Goal: Task Accomplishment & Management: Use online tool/utility

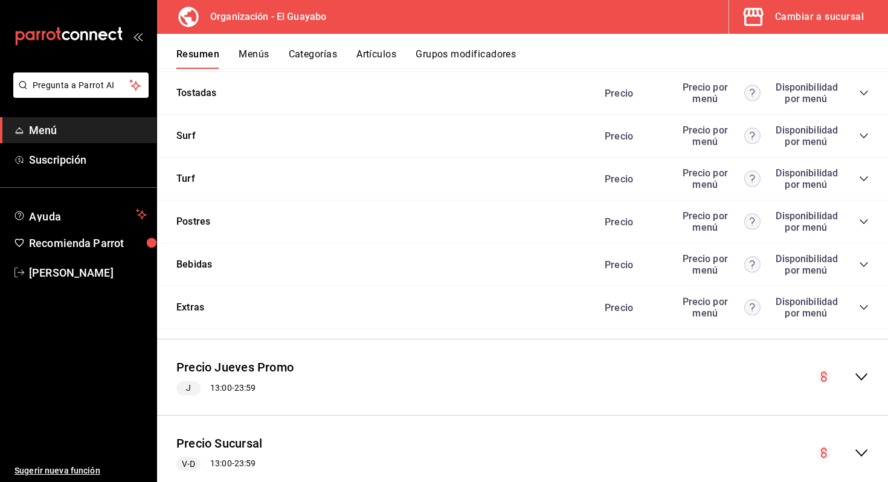
scroll to position [1576, 0]
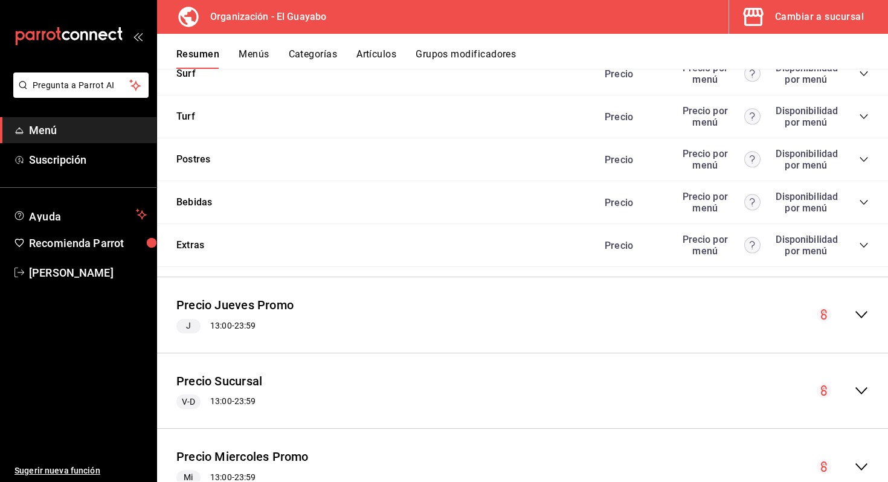
click at [382, 215] on div "Bebidas Precio Precio por menú Disponibilidad por menú" at bounding box center [522, 202] width 731 height 43
click at [860, 201] on icon "collapse-category-row" at bounding box center [864, 202] width 8 height 5
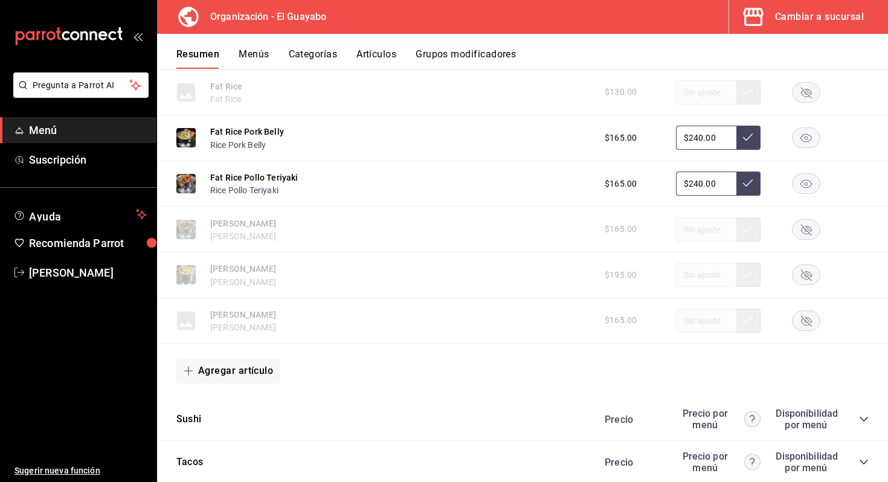
scroll to position [728, 0]
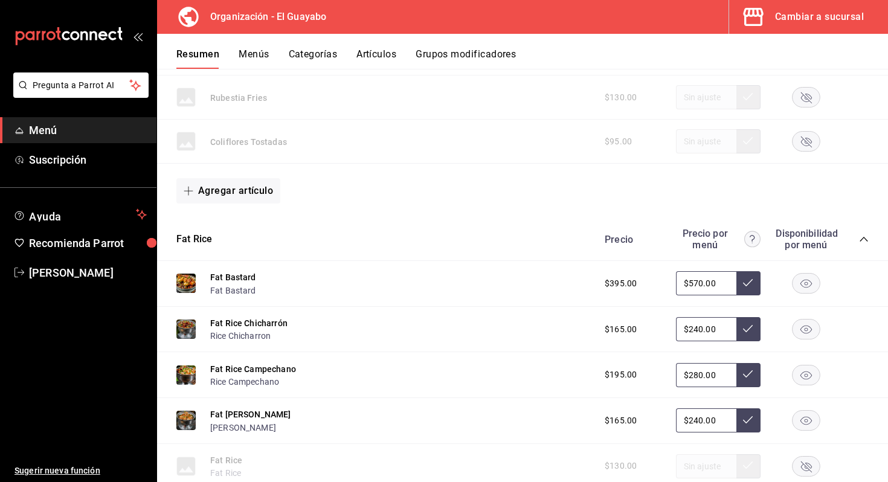
click at [822, 19] on div "Cambiar a sucursal" at bounding box center [819, 16] width 89 height 17
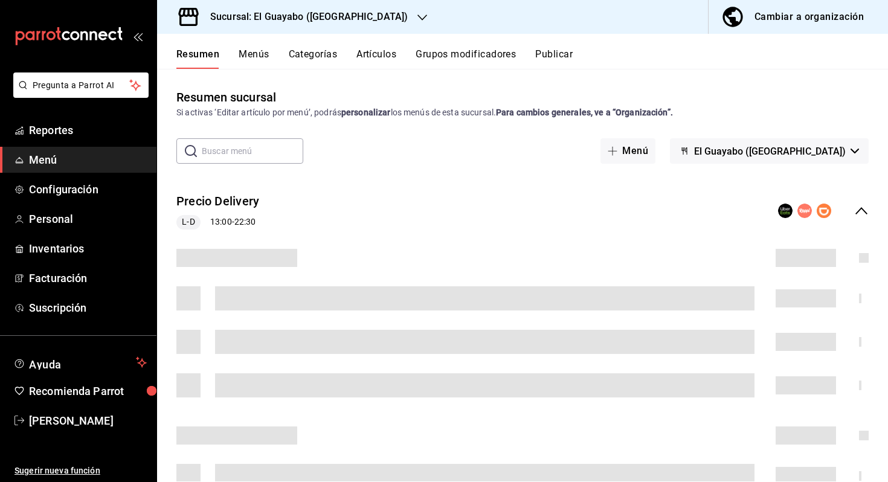
click at [292, 13] on h3 "Sucursal: El Guayabo ([GEOGRAPHIC_DATA])" at bounding box center [304, 17] width 207 height 14
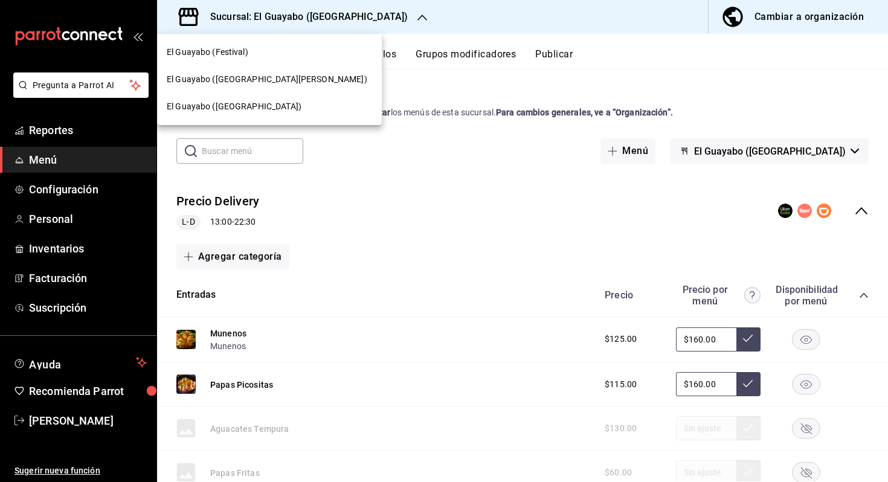
click at [249, 77] on span "El Guayabo ([GEOGRAPHIC_DATA][PERSON_NAME])" at bounding box center [267, 79] width 201 height 13
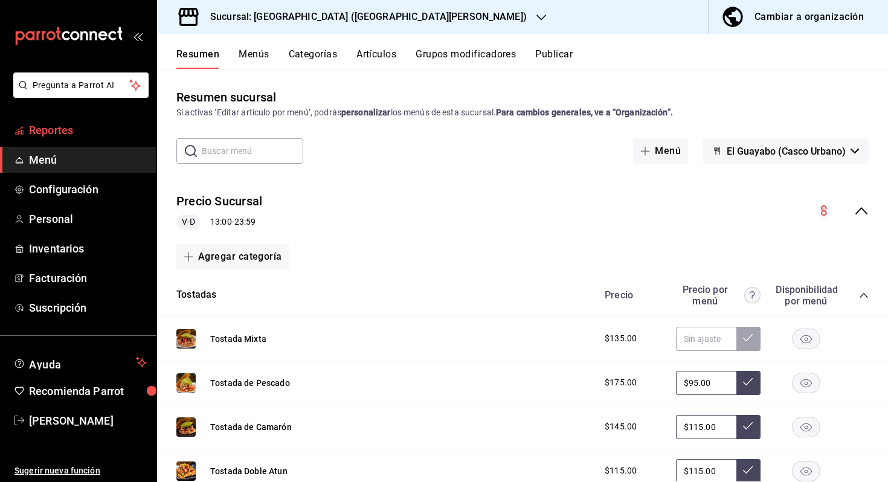
click at [108, 123] on span "Reportes" at bounding box center [88, 130] width 118 height 16
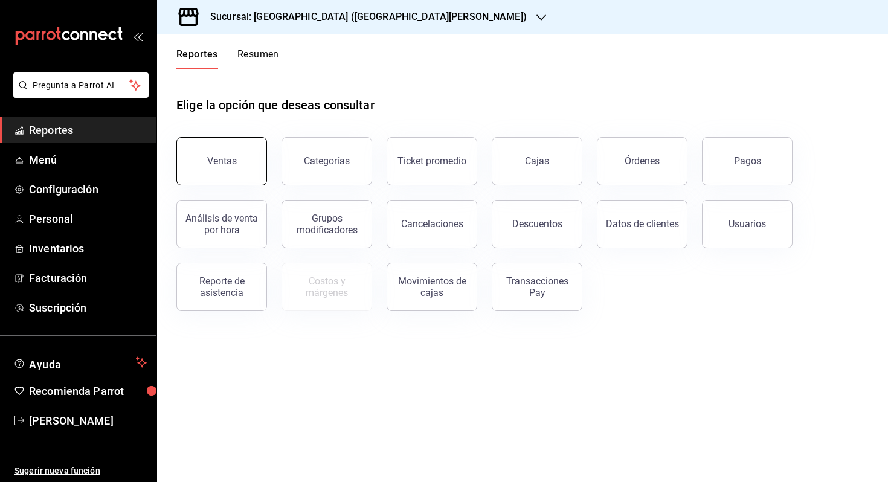
click at [210, 161] on div "Ventas" at bounding box center [222, 160] width 30 height 11
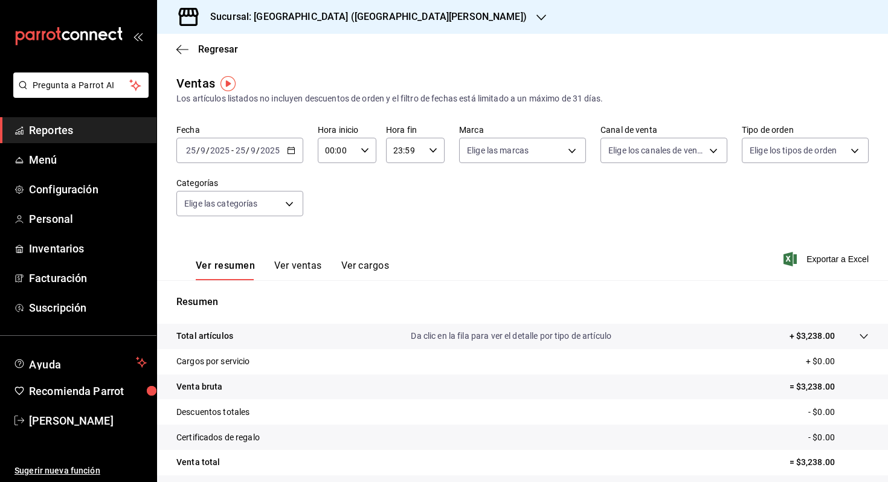
click at [225, 147] on input "2025" at bounding box center [220, 151] width 21 height 10
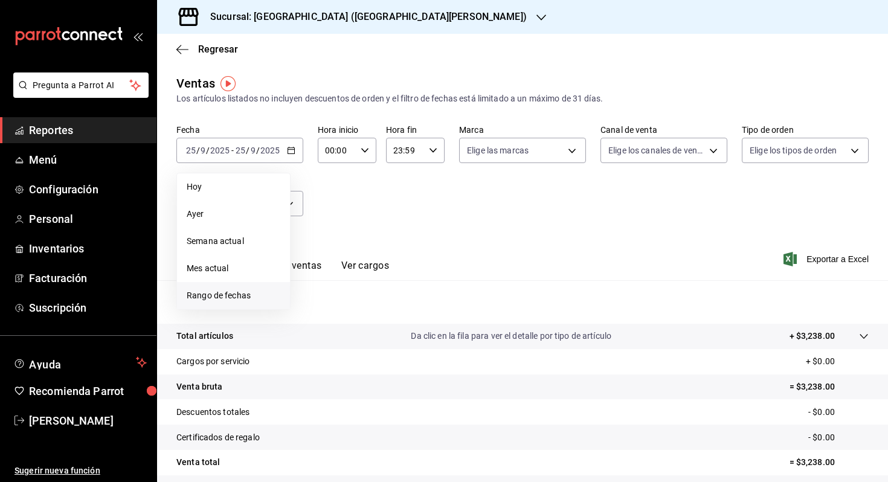
click at [235, 287] on li "Rango de fechas" at bounding box center [233, 295] width 113 height 27
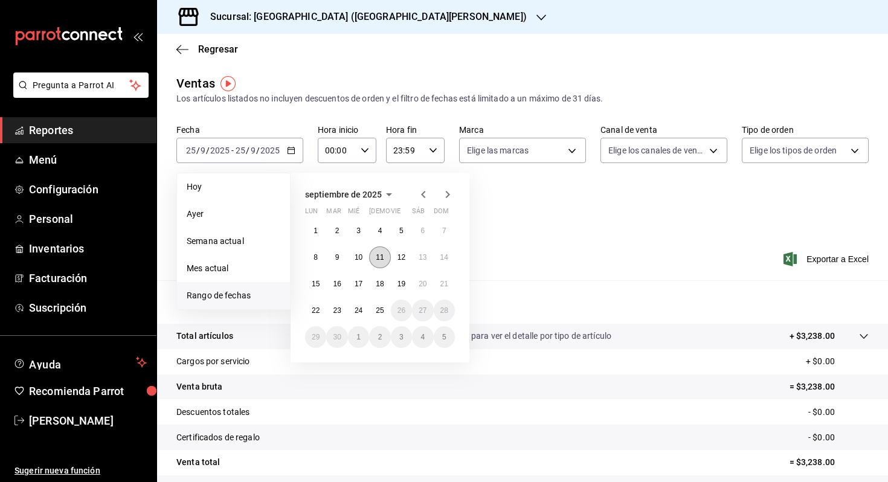
click at [377, 254] on abbr "11" at bounding box center [380, 257] width 8 height 8
click at [401, 253] on abbr "12" at bounding box center [402, 257] width 8 height 8
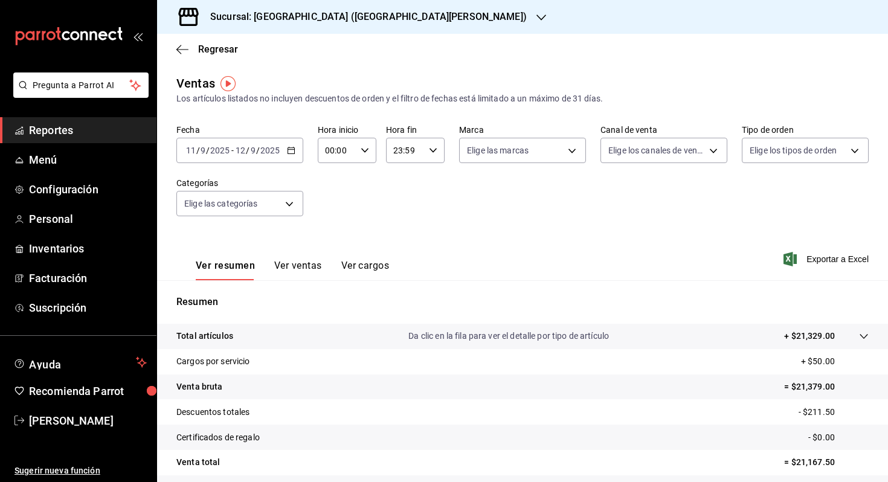
click at [228, 152] on input "2025" at bounding box center [220, 151] width 21 height 10
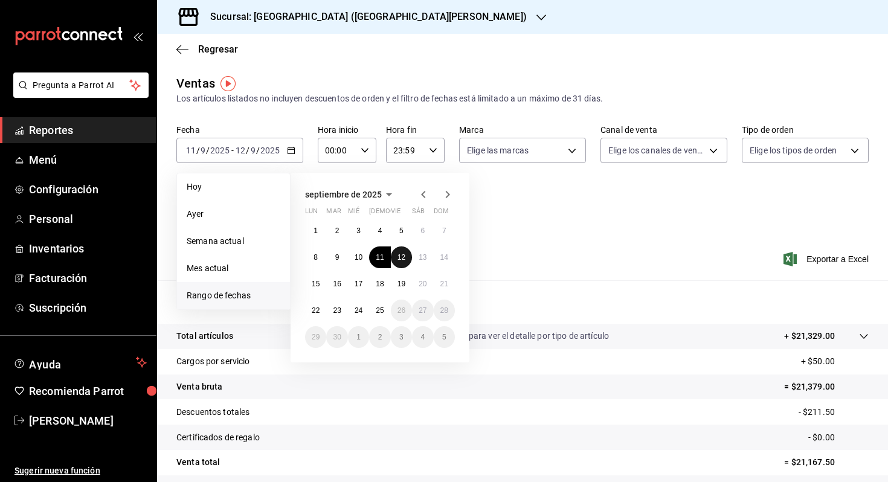
click at [408, 256] on button "12" at bounding box center [401, 257] width 21 height 22
click at [448, 260] on abbr "14" at bounding box center [444, 257] width 8 height 8
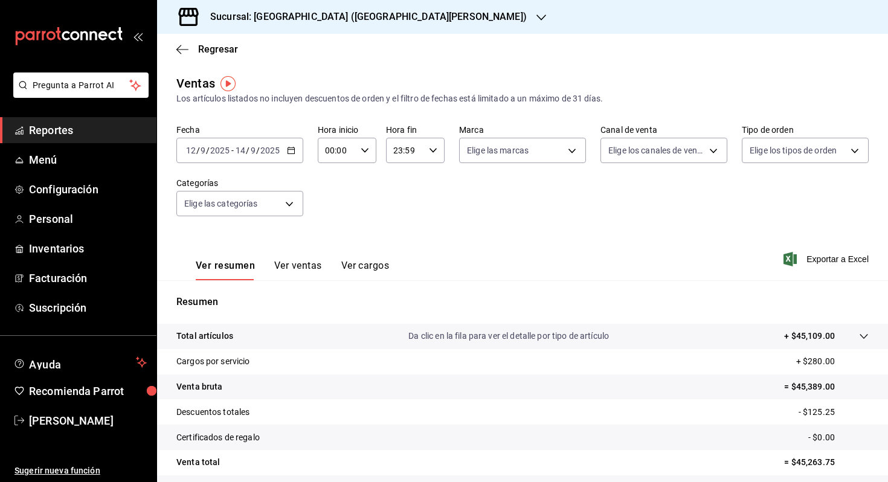
click at [309, 265] on button "Ver ventas" at bounding box center [298, 270] width 48 height 21
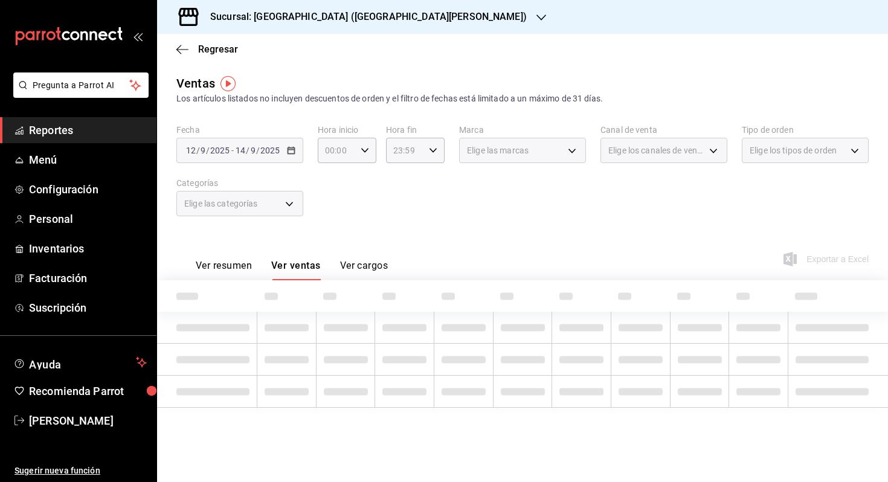
click at [266, 190] on div "Elige las categorías" at bounding box center [239, 201] width 127 height 30
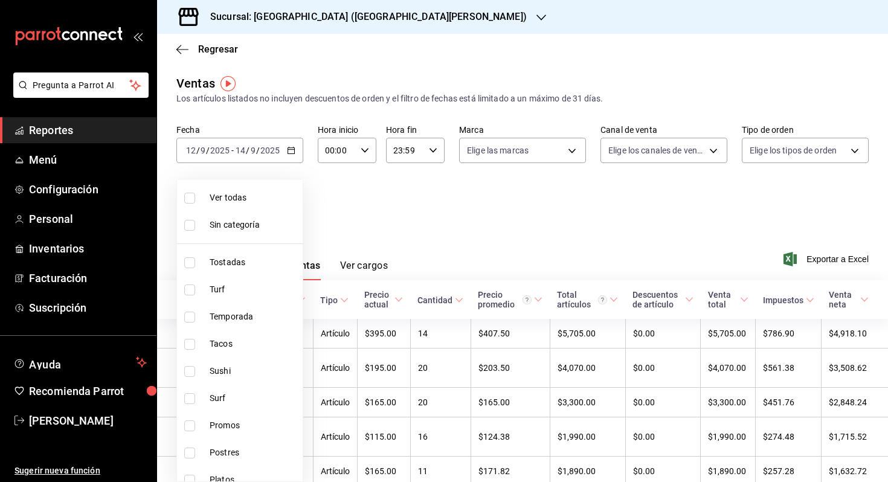
click at [250, 204] on body "Pregunta a Parrot AI Reportes Menú Configuración Personal Inventarios Facturaci…" at bounding box center [444, 241] width 888 height 482
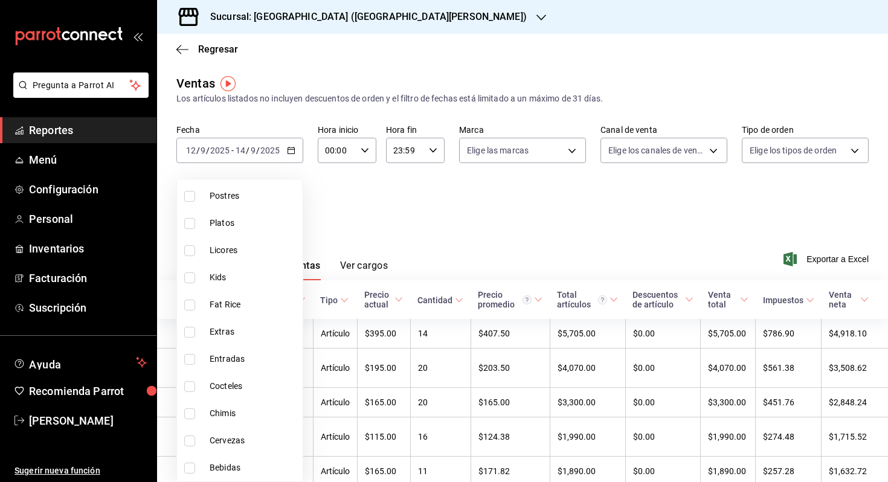
click at [230, 468] on span "Bebidas" at bounding box center [254, 468] width 88 height 13
type input "61595082-918d-460f-a649-eacf2ddbe732"
checkbox input "true"
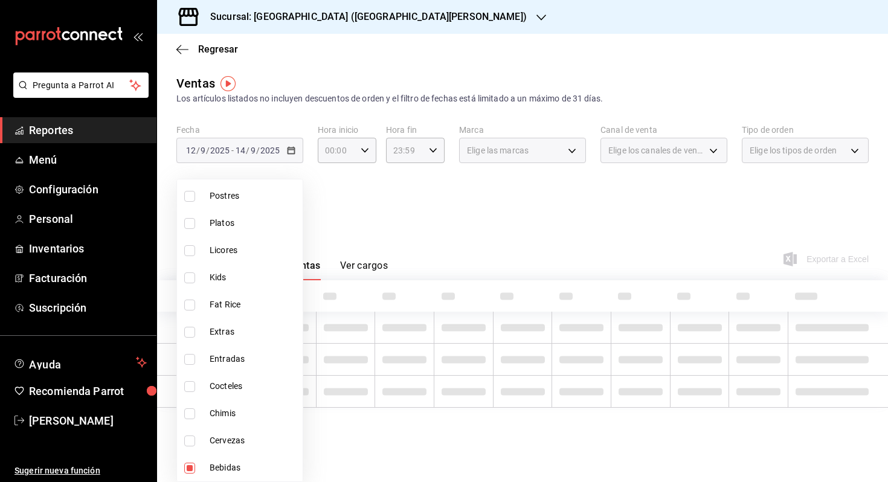
click at [237, 447] on li "Cervezas" at bounding box center [240, 440] width 126 height 27
type input "61595082-918d-460f-a649-eacf2ddbe732,c2ec18ac-f273-491f-b4c4-c83af2c79797"
checkbox input "true"
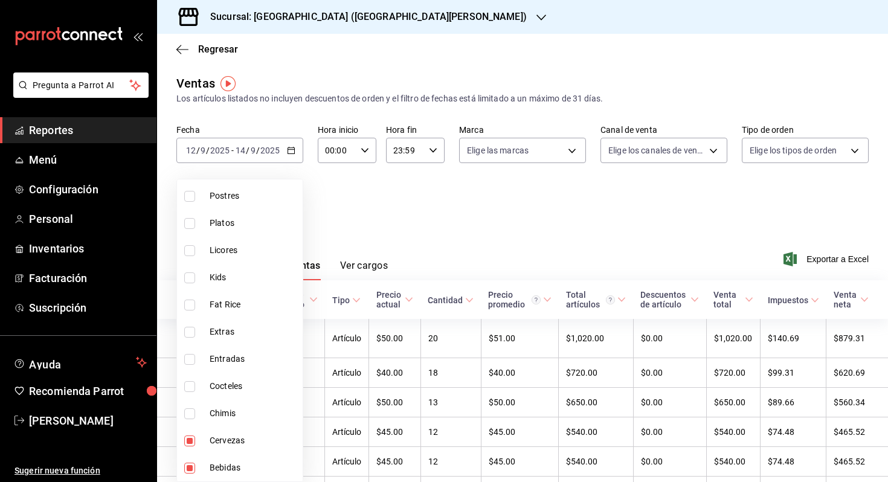
click at [469, 226] on div at bounding box center [444, 241] width 888 height 482
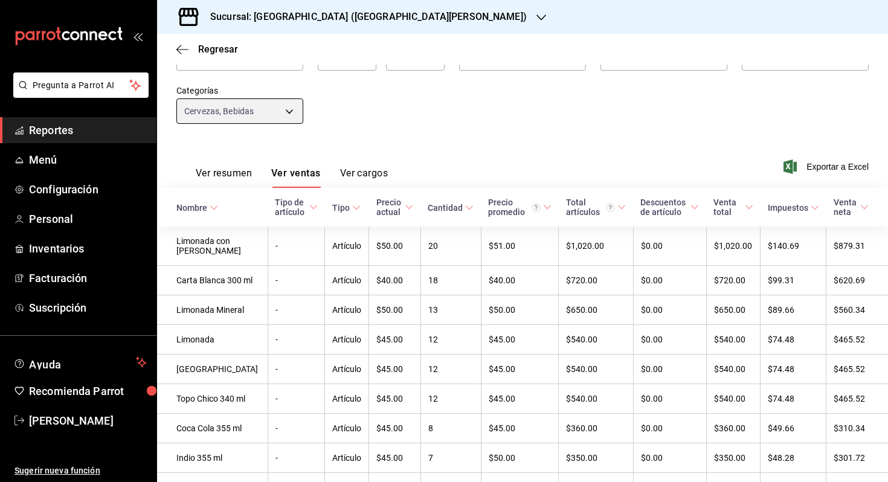
scroll to position [56, 0]
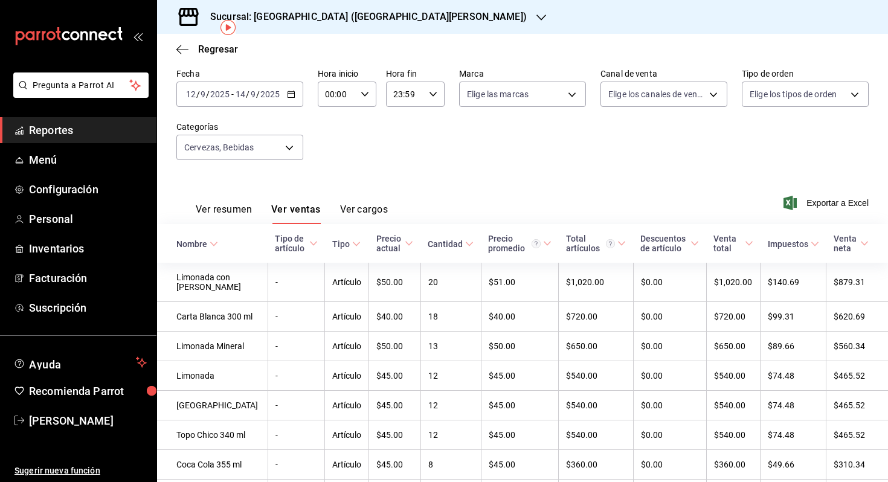
click at [219, 245] on th "Nombre" at bounding box center [212, 243] width 111 height 39
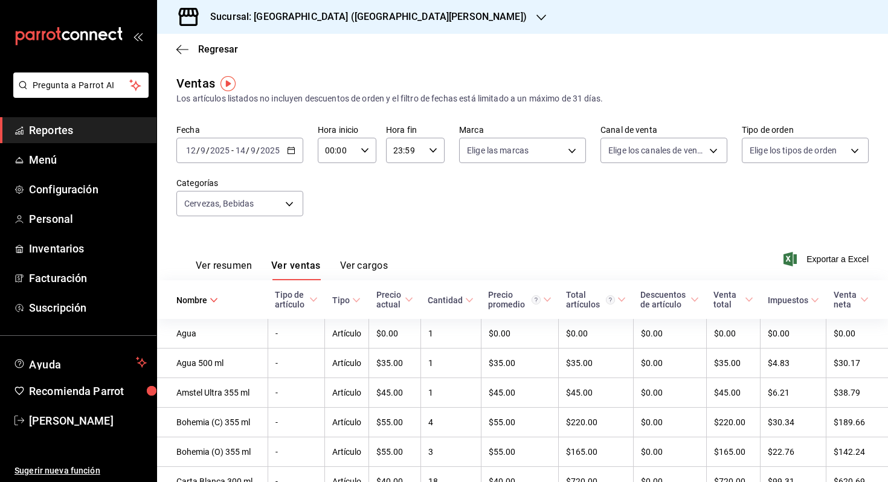
click at [260, 149] on input "2025" at bounding box center [270, 151] width 21 height 10
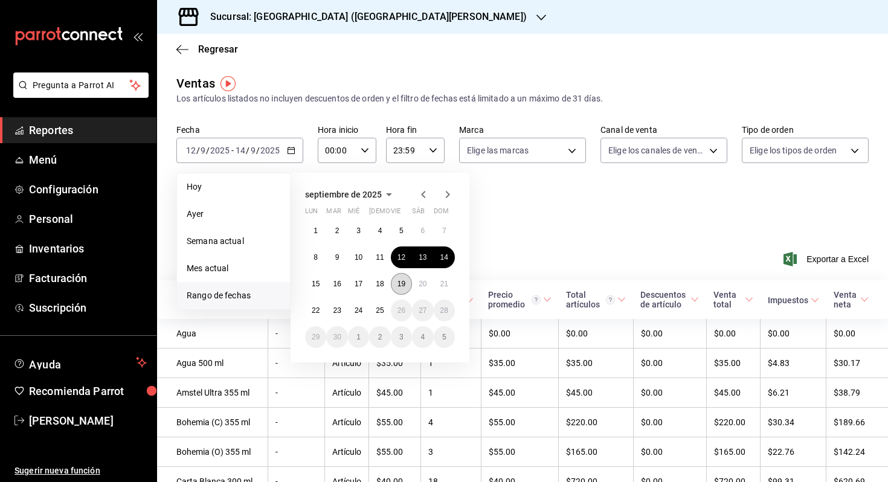
click at [400, 284] on abbr "19" at bounding box center [402, 284] width 8 height 8
click at [448, 284] on button "21" at bounding box center [444, 284] width 21 height 22
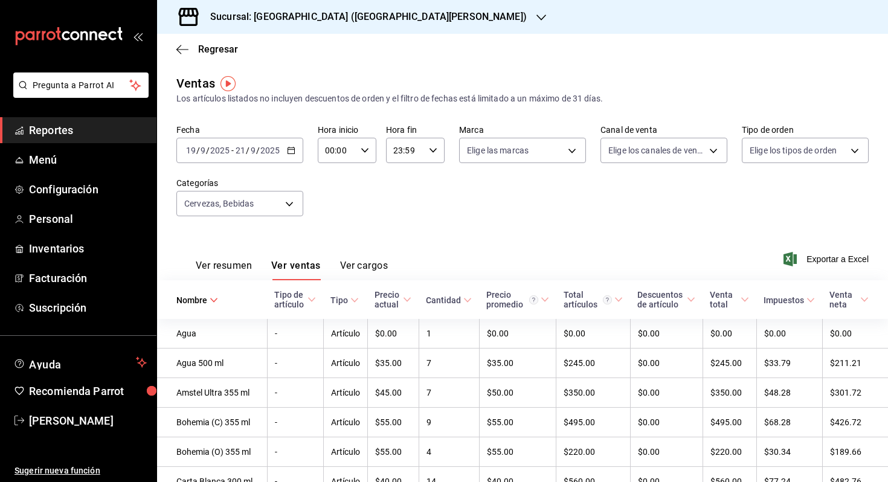
click at [224, 146] on input "2025" at bounding box center [220, 151] width 21 height 10
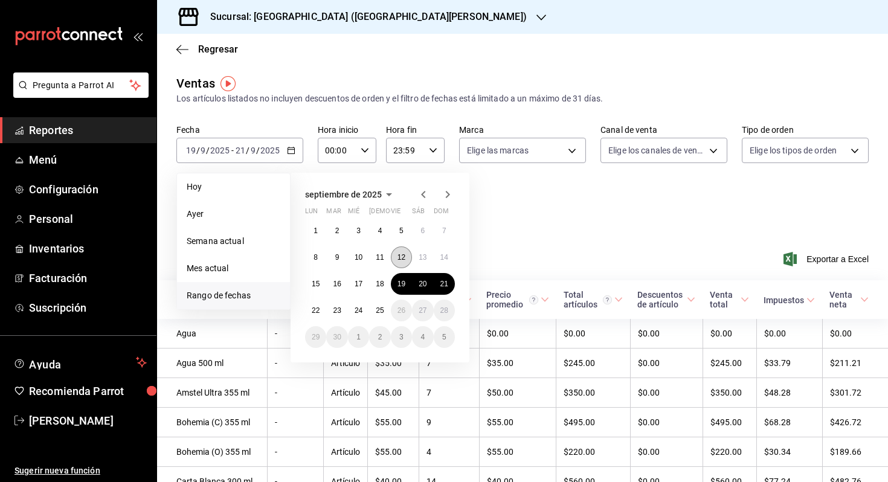
click at [410, 257] on button "12" at bounding box center [401, 257] width 21 height 22
click at [434, 257] on button "14" at bounding box center [444, 257] width 21 height 22
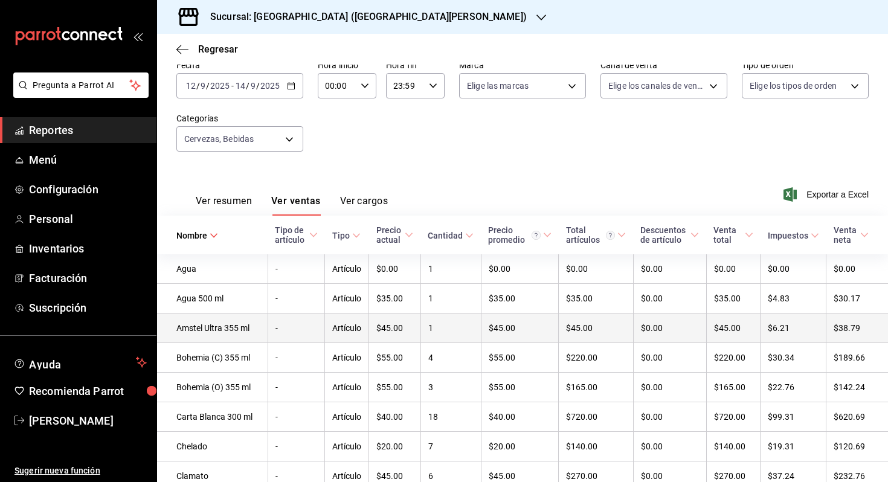
scroll to position [85, 0]
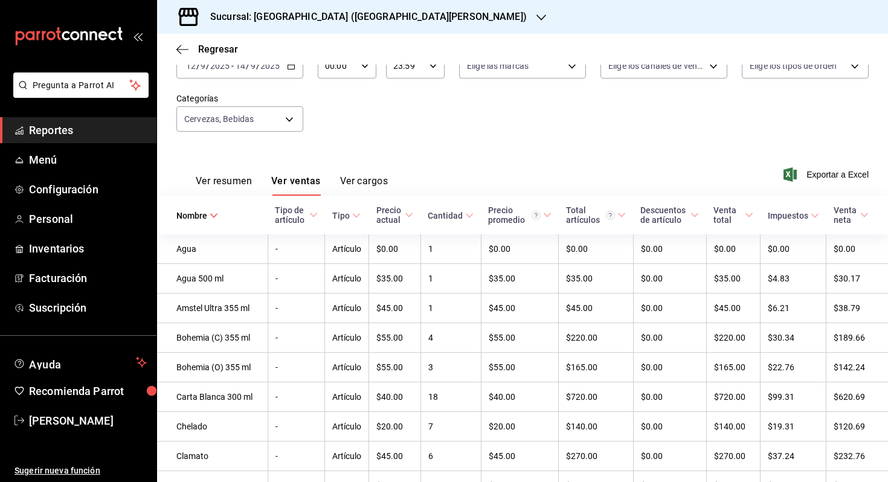
click at [277, 65] on input "2025" at bounding box center [270, 66] width 21 height 10
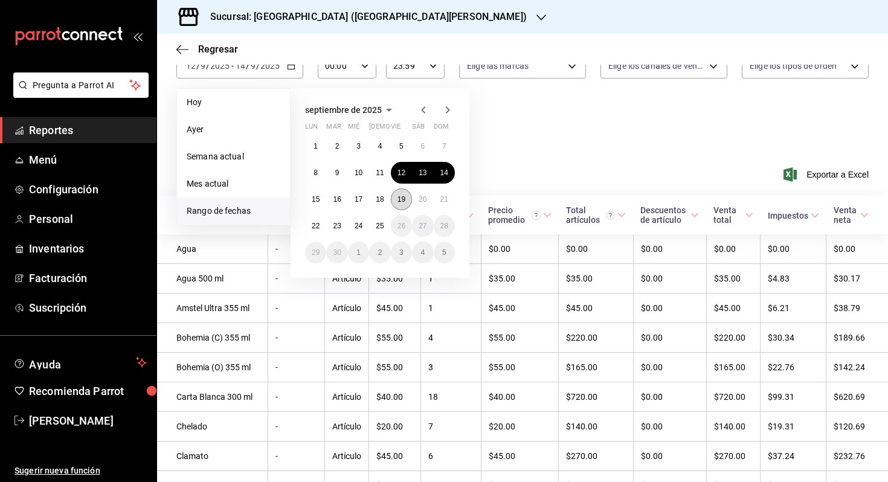
click at [401, 200] on abbr "19" at bounding box center [402, 199] width 8 height 8
click at [448, 202] on abbr "21" at bounding box center [444, 199] width 8 height 8
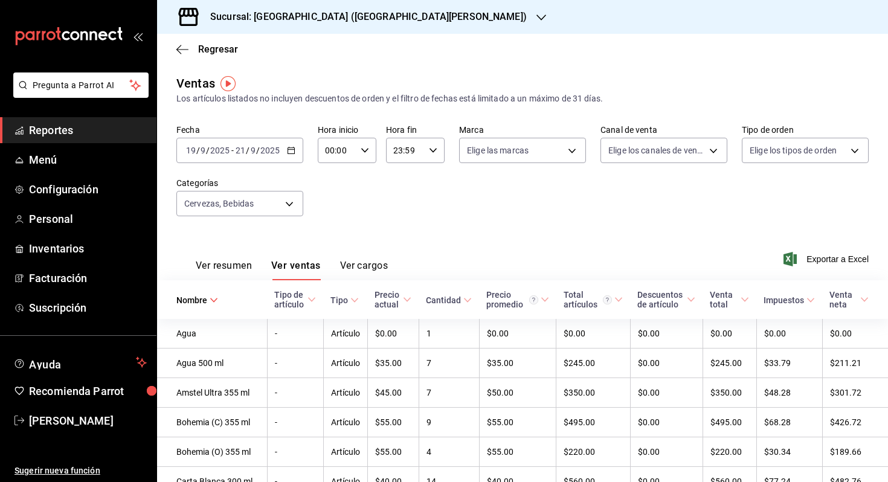
click at [264, 152] on input "2025" at bounding box center [270, 151] width 21 height 10
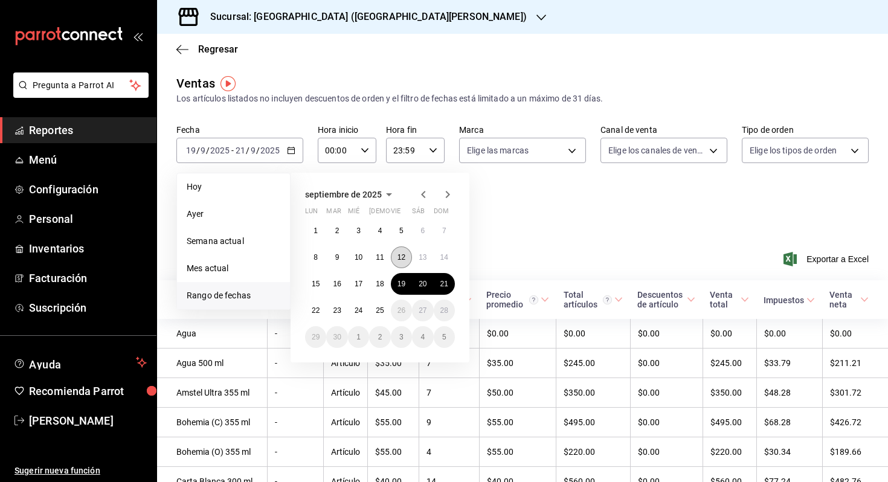
click at [399, 258] on abbr "12" at bounding box center [402, 257] width 8 height 8
click at [438, 258] on button "14" at bounding box center [444, 257] width 21 height 22
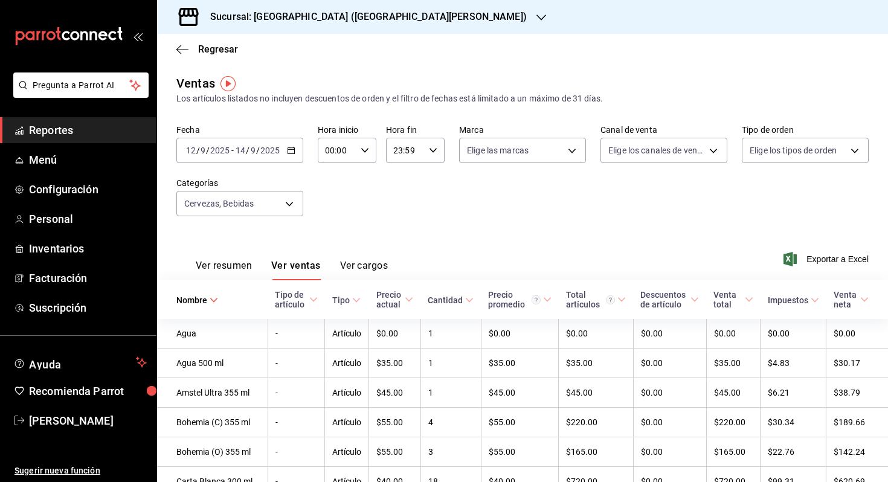
click at [269, 154] on input "2025" at bounding box center [270, 151] width 21 height 10
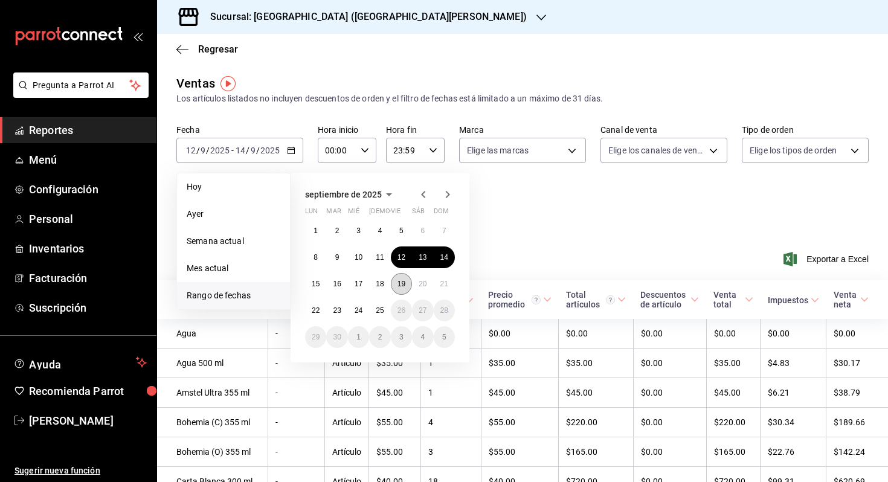
click at [404, 275] on button "19" at bounding box center [401, 284] width 21 height 22
click at [456, 282] on div "[DATE] lun mar mié jue vie sáb dom 1 2 3 4 5 6 7 8 9 10 11 12 13 14 15 16 17 18…" at bounding box center [380, 268] width 179 height 190
click at [446, 282] on abbr "21" at bounding box center [444, 284] width 8 height 8
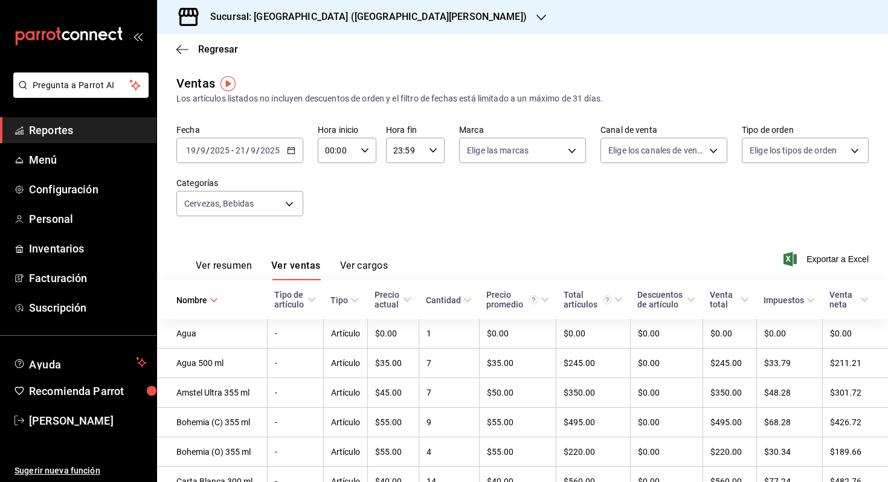
click at [251, 146] on input "9" at bounding box center [253, 151] width 6 height 10
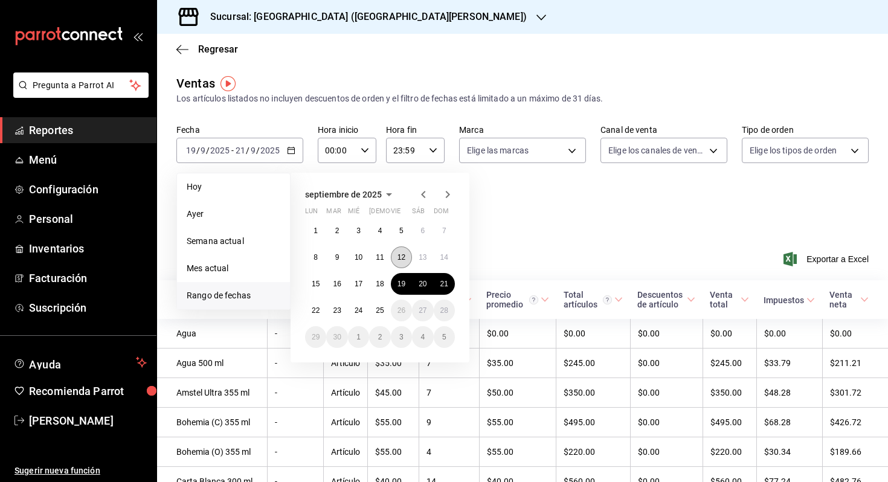
click at [395, 256] on button "12" at bounding box center [401, 257] width 21 height 22
click at [445, 253] on abbr "14" at bounding box center [444, 257] width 8 height 8
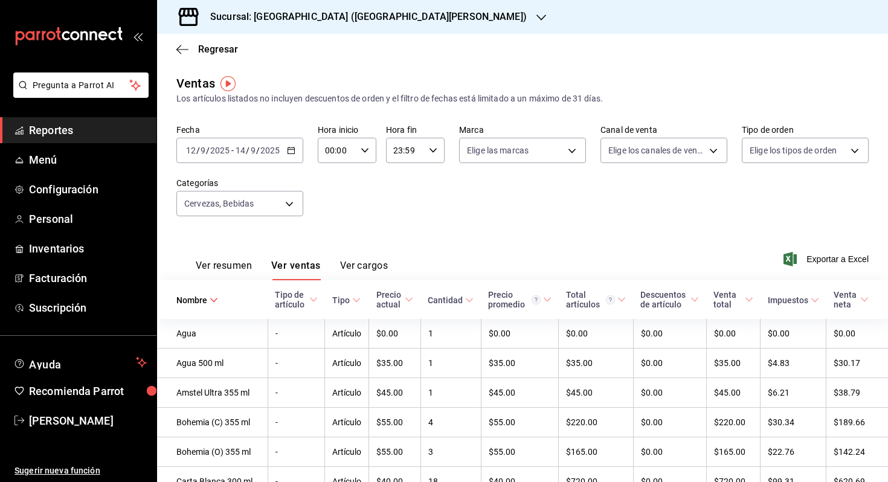
click at [248, 158] on div "[DATE] [DATE] - [DATE] [DATE]" at bounding box center [239, 150] width 127 height 25
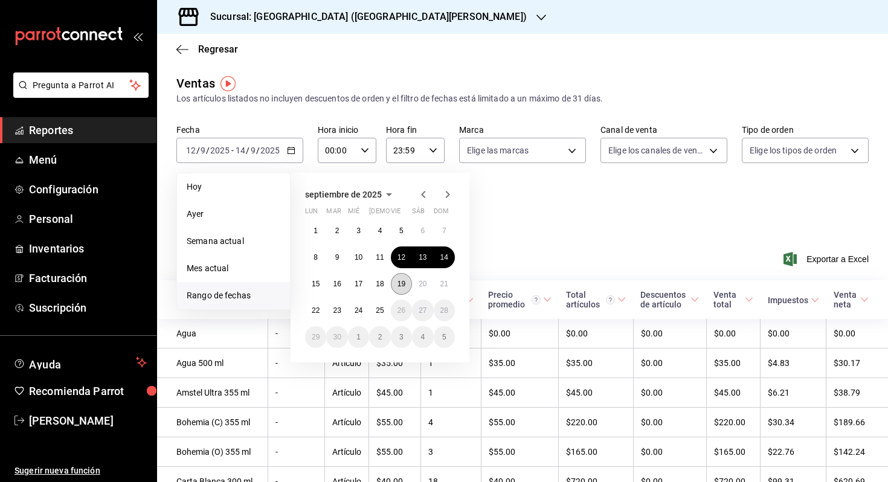
click at [405, 285] on abbr "19" at bounding box center [402, 284] width 8 height 8
click at [468, 282] on div "[DATE] lun mar mié jue vie sáb dom 1 2 3 4 5 6 7 8 9 10 11 12 13 14 15 16 17 18…" at bounding box center [380, 268] width 179 height 190
click at [436, 289] on button "21" at bounding box center [444, 284] width 21 height 22
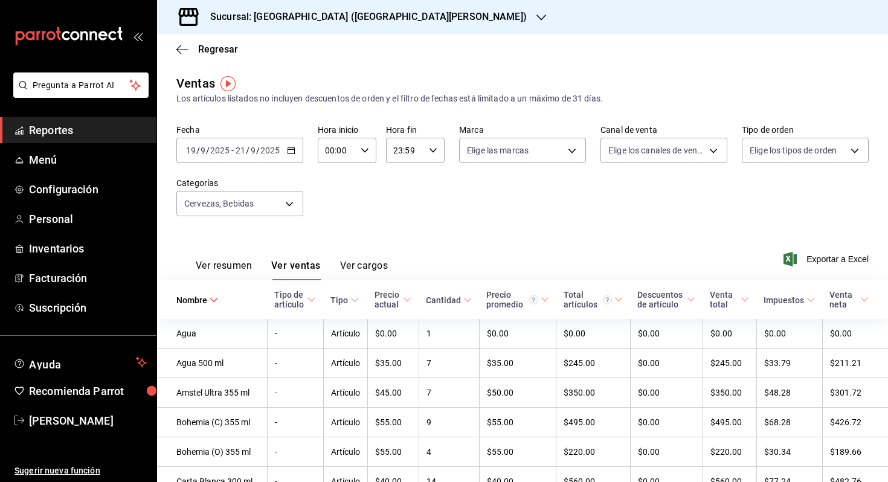
click at [265, 150] on input "2025" at bounding box center [270, 151] width 21 height 10
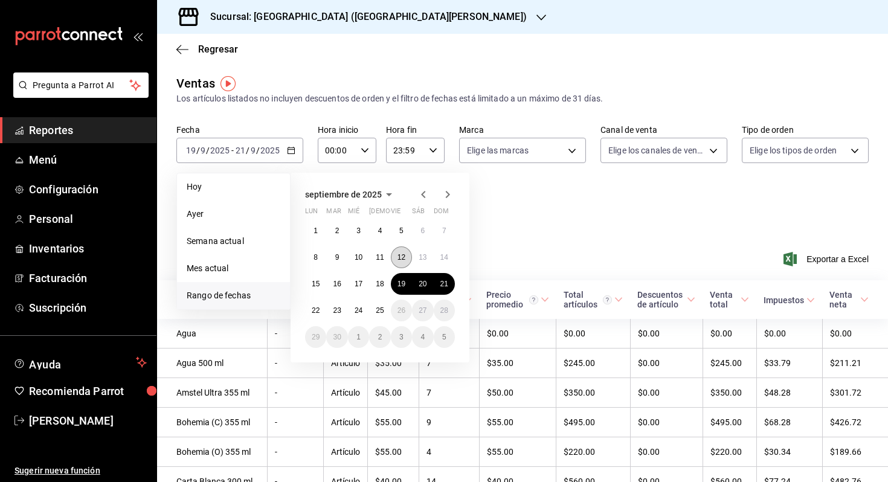
click at [405, 262] on button "12" at bounding box center [401, 257] width 21 height 22
click at [436, 261] on button "14" at bounding box center [444, 257] width 21 height 22
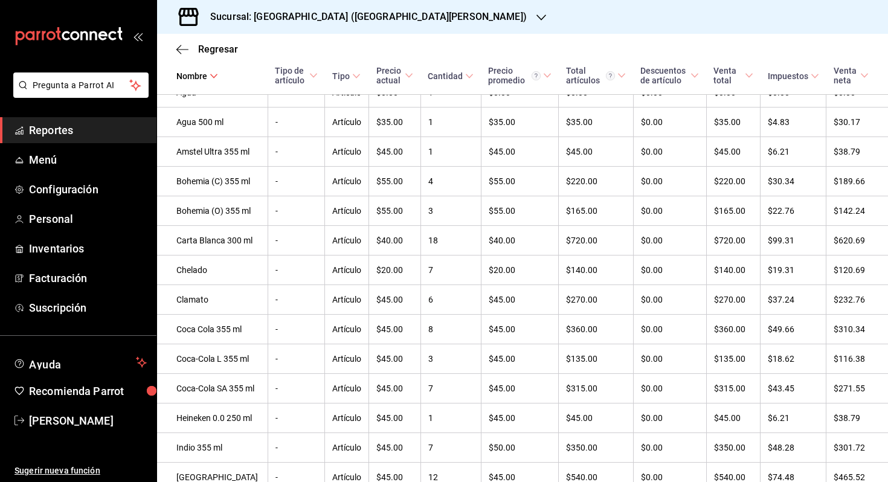
scroll to position [264, 0]
click at [286, 13] on h3 "Sucursal: [GEOGRAPHIC_DATA] ([GEOGRAPHIC_DATA][PERSON_NAME])" at bounding box center [364, 17] width 326 height 14
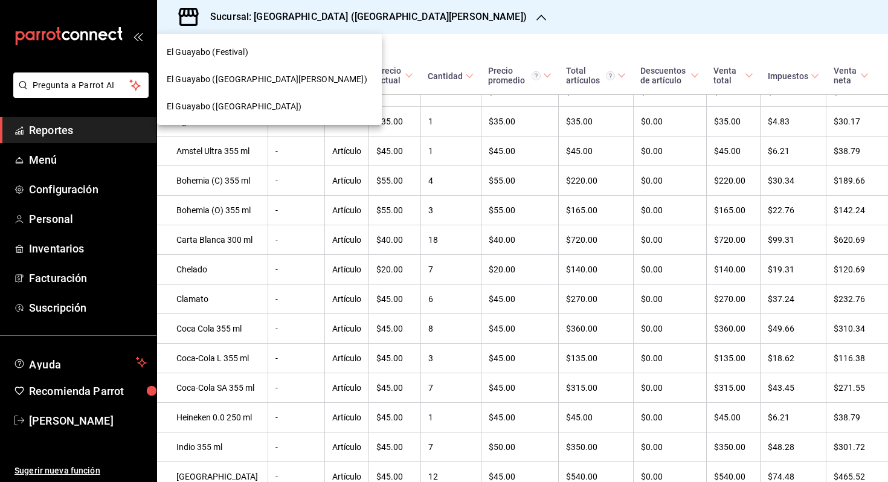
click at [270, 109] on span "El Guayabo ([GEOGRAPHIC_DATA])" at bounding box center [234, 106] width 135 height 13
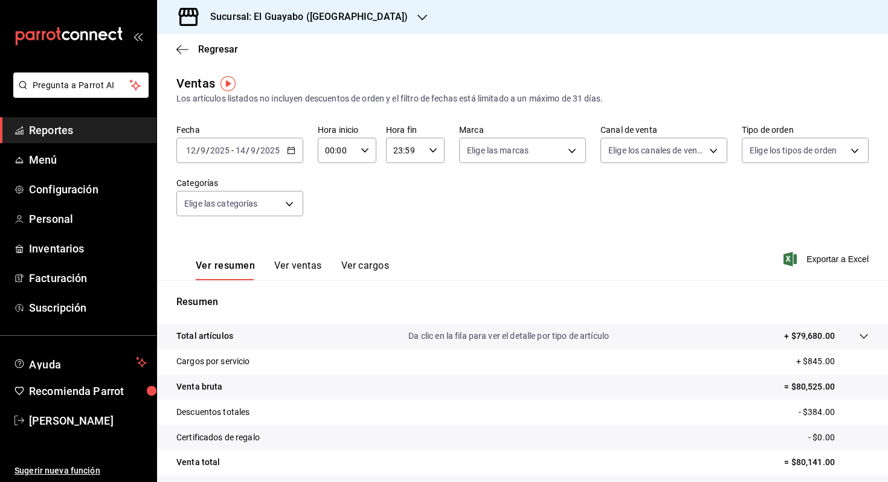
click at [65, 141] on link "Reportes" at bounding box center [78, 130] width 156 height 26
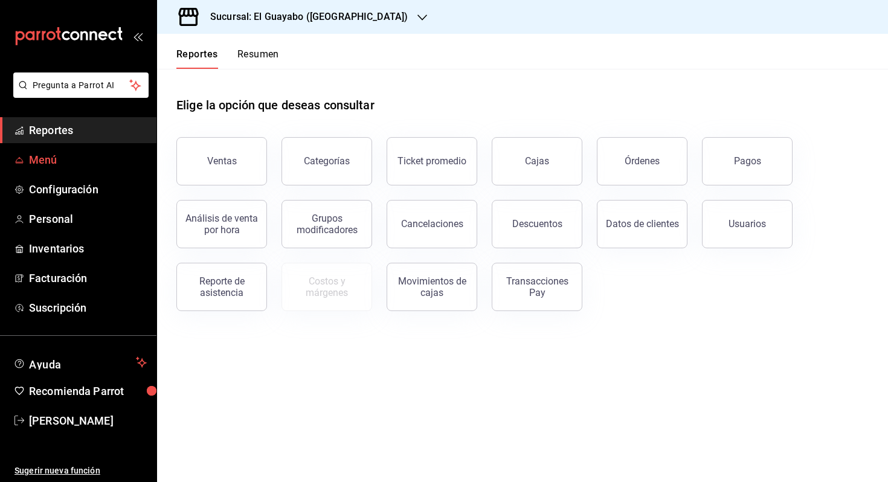
click at [81, 165] on span "Menú" at bounding box center [88, 160] width 118 height 16
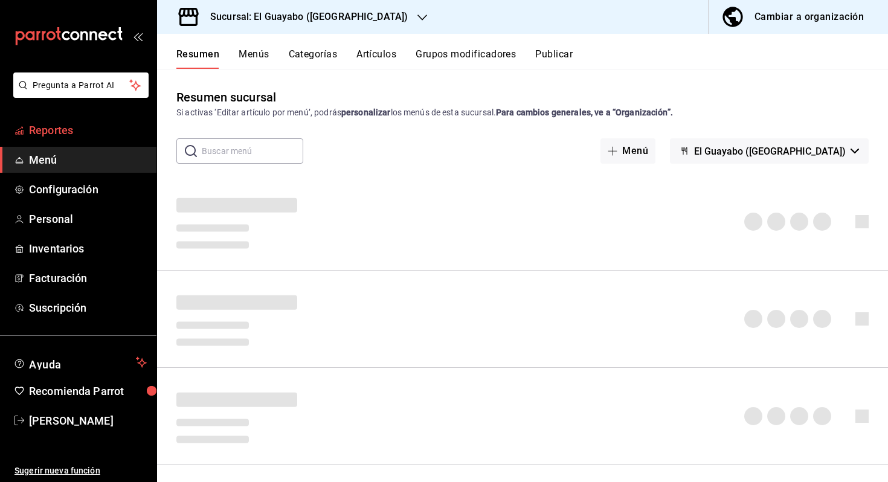
click at [107, 130] on span "Reportes" at bounding box center [88, 130] width 118 height 16
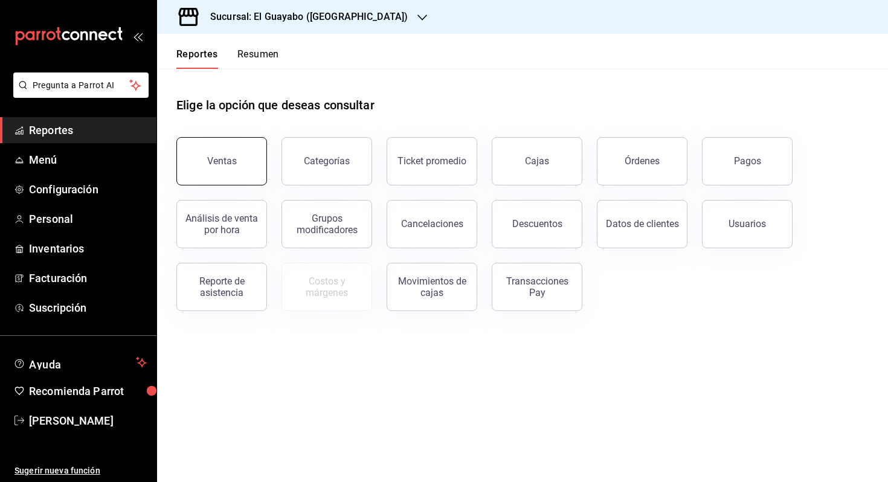
click at [210, 154] on button "Ventas" at bounding box center [221, 161] width 91 height 48
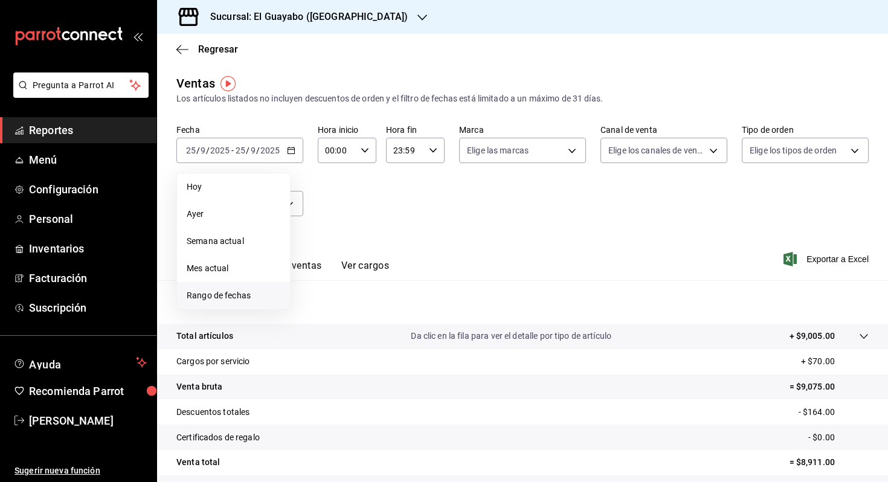
click at [270, 282] on li "Rango de fechas" at bounding box center [233, 295] width 113 height 27
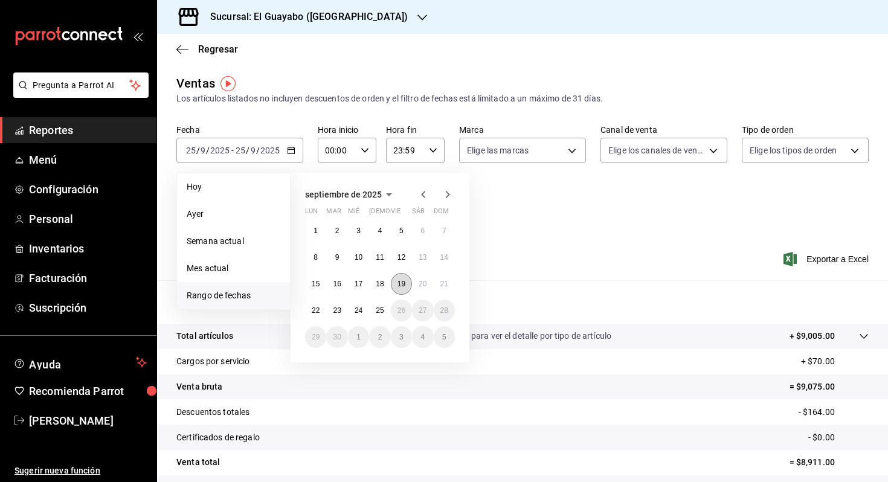
click at [399, 282] on abbr "19" at bounding box center [402, 284] width 8 height 8
click at [439, 278] on button "21" at bounding box center [444, 284] width 21 height 22
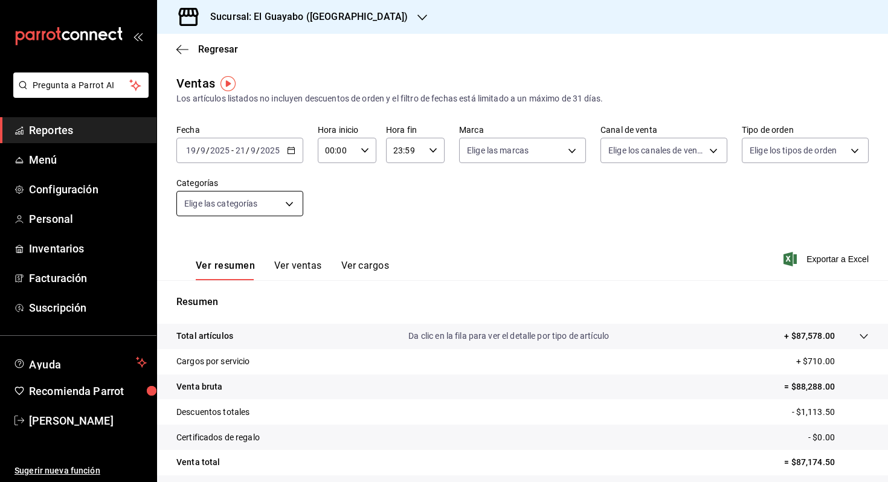
click at [269, 210] on body "Pregunta a Parrot AI Reportes Menú Configuración Personal Inventarios Facturaci…" at bounding box center [444, 241] width 888 height 482
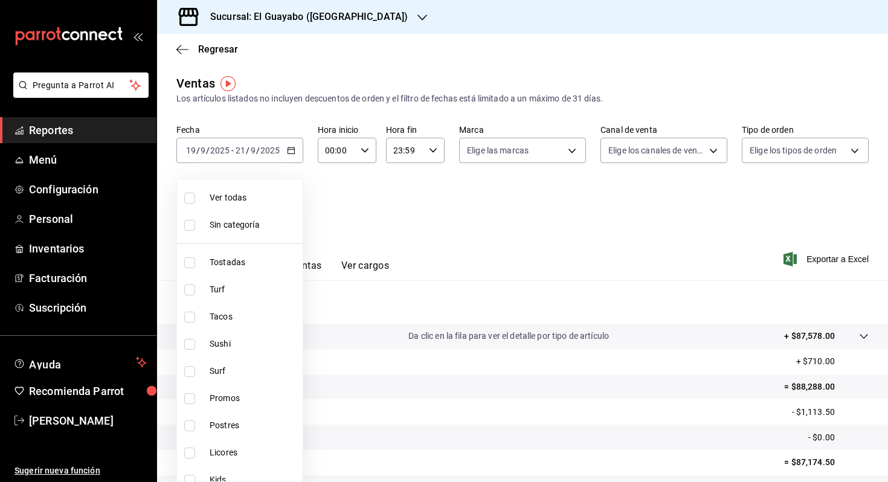
scroll to position [175, 0]
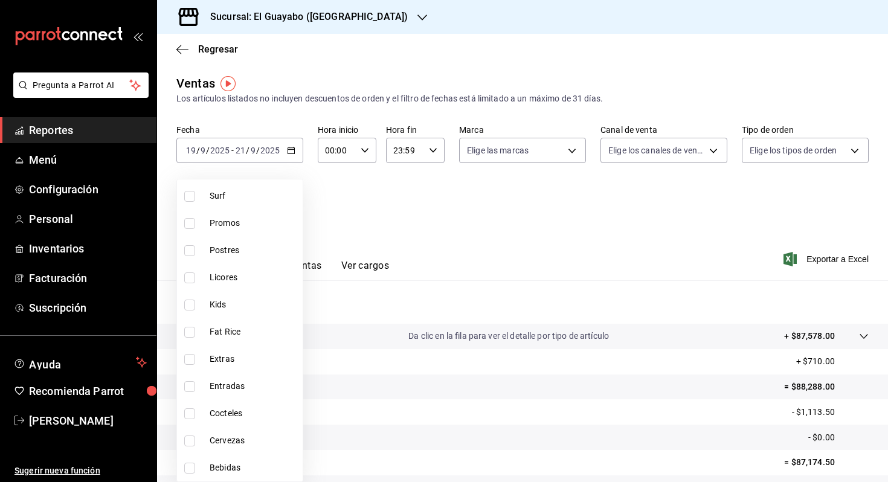
click at [210, 460] on li "Bebidas" at bounding box center [240, 467] width 126 height 27
type input "8ba2ef58-702e-4669-84c2-7c7a3adddbfb"
checkbox input "true"
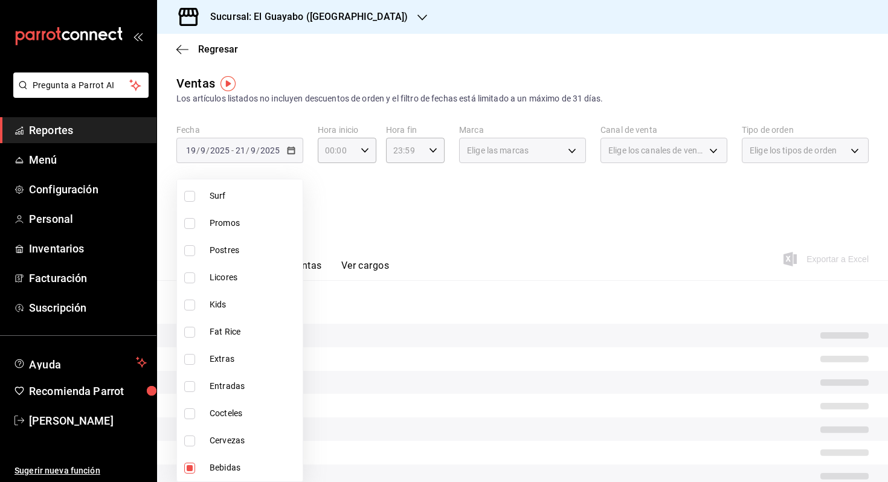
click at [210, 434] on span "Cervezas" at bounding box center [254, 440] width 88 height 13
type input "8ba2ef58-702e-4669-84c2-7c7a3adddbfb,77c64ae5-b24d-4245-bdb3-7e75609d61e6"
checkbox input "true"
click at [451, 228] on div at bounding box center [444, 241] width 888 height 482
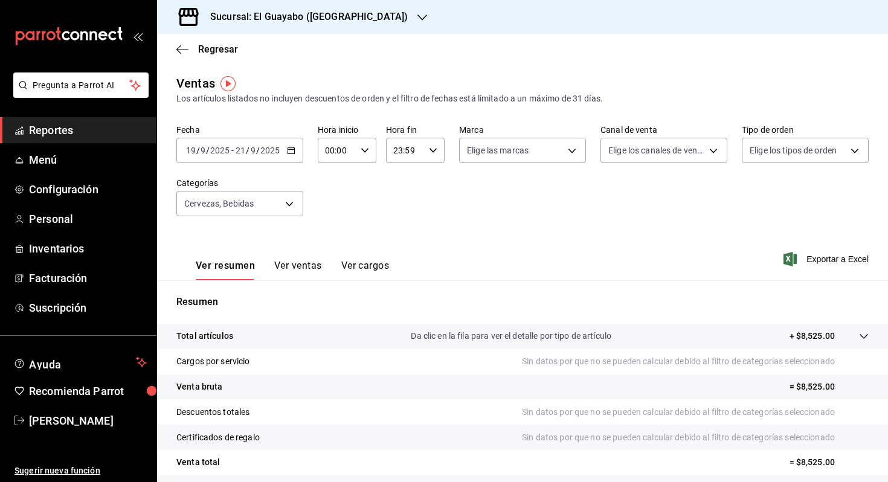
click at [277, 263] on button "Ver ventas" at bounding box center [298, 270] width 48 height 21
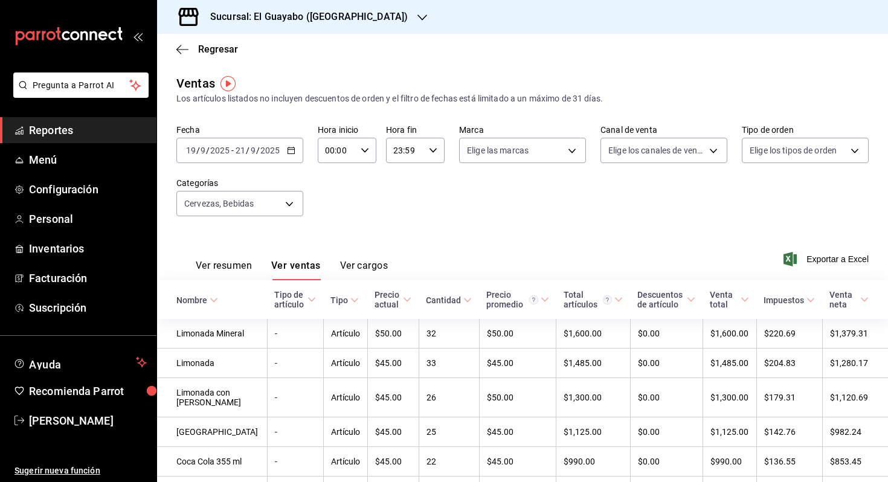
click at [284, 144] on div "[DATE] [DATE] - [DATE] [DATE]" at bounding box center [239, 150] width 127 height 25
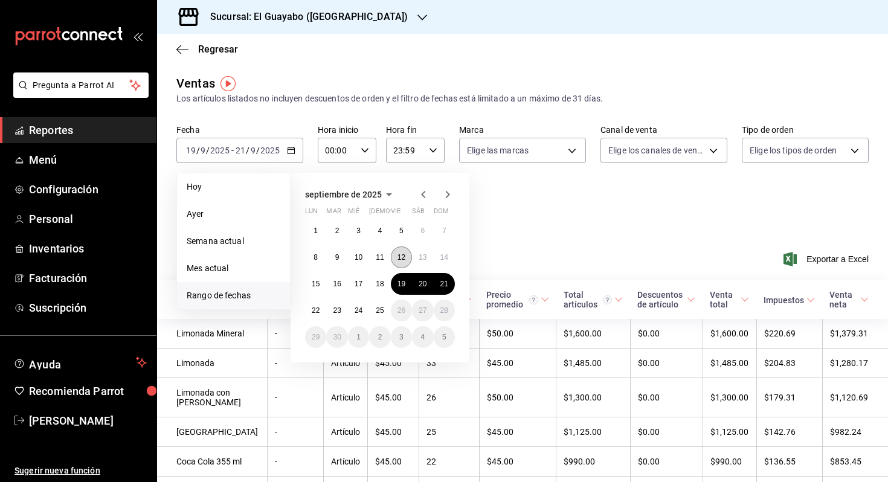
click at [405, 260] on button "12" at bounding box center [401, 257] width 21 height 22
click at [447, 252] on button "14" at bounding box center [444, 257] width 21 height 22
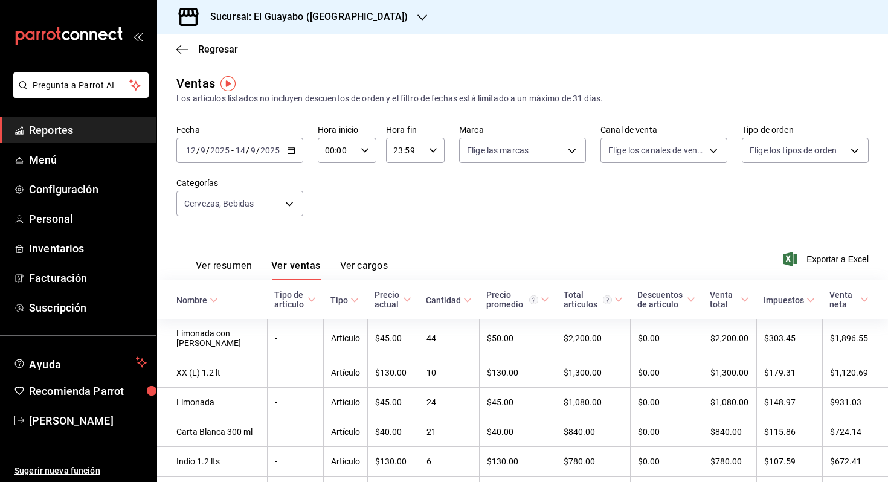
click at [240, 159] on div "[DATE] [DATE] - [DATE] [DATE]" at bounding box center [239, 150] width 127 height 25
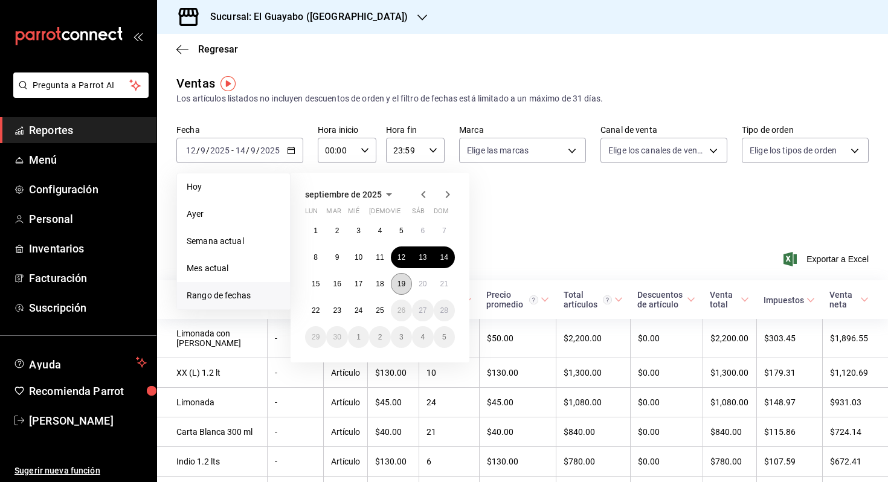
click at [396, 290] on button "19" at bounding box center [401, 284] width 21 height 22
drag, startPoint x: 432, startPoint y: 283, endPoint x: 445, endPoint y: 283, distance: 13.3
click at [445, 283] on div "1 2 3 4 5 6 7 8 9 10 11 12 13 14 15 16 17 18 19 20 21 22 23 24 25 26 27 28 29 3…" at bounding box center [380, 284] width 150 height 128
click at [445, 283] on abbr "21" at bounding box center [444, 284] width 8 height 8
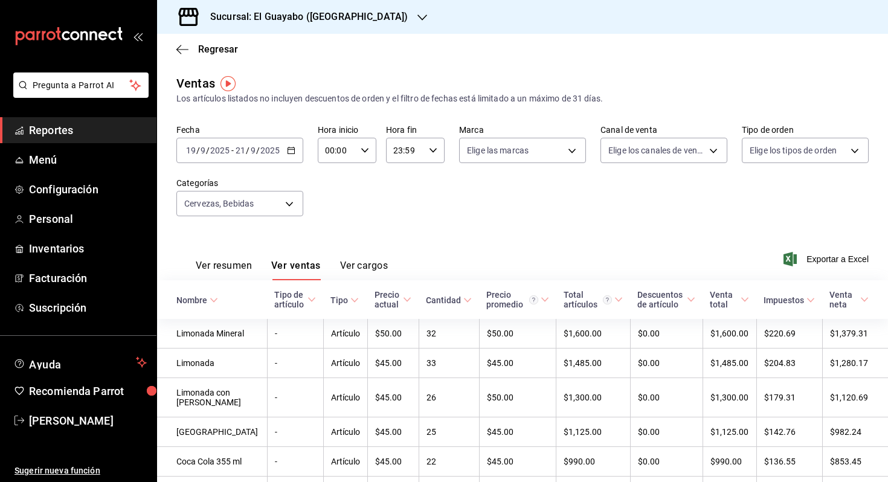
click at [246, 143] on div "[DATE] [DATE] - [DATE] [DATE]" at bounding box center [239, 150] width 127 height 25
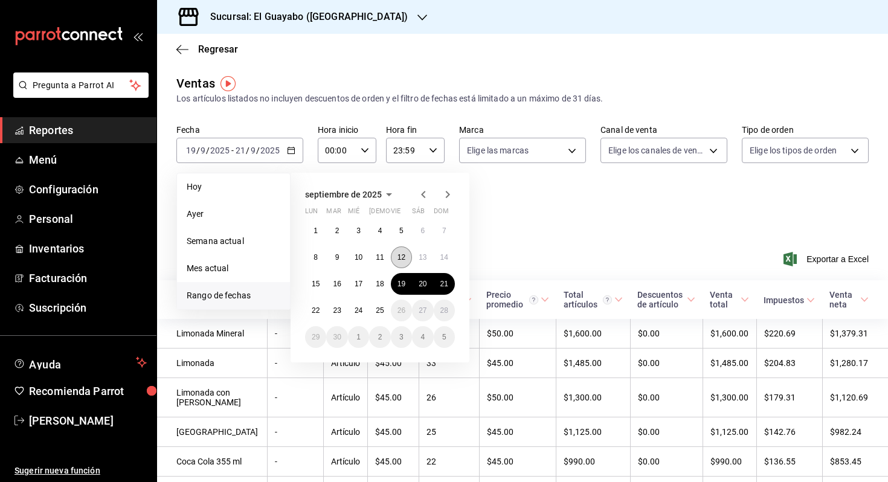
click at [399, 256] on abbr "12" at bounding box center [402, 257] width 8 height 8
click at [443, 257] on abbr "14" at bounding box center [444, 257] width 8 height 8
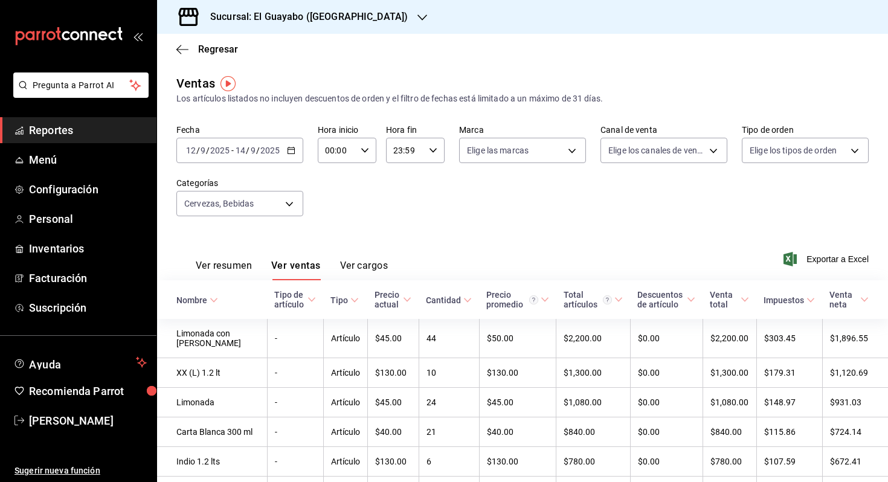
click at [239, 140] on div "[DATE] [DATE] - [DATE] [DATE]" at bounding box center [239, 150] width 127 height 25
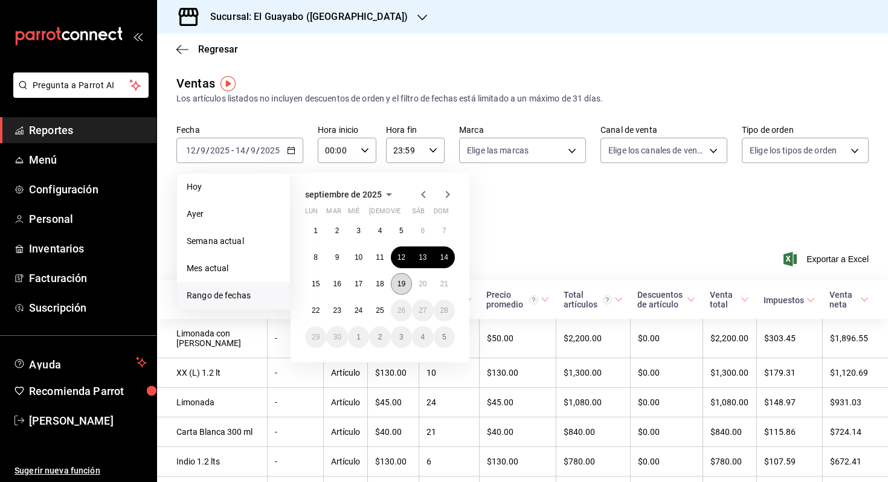
click at [403, 275] on button "19" at bounding box center [401, 284] width 21 height 22
click at [449, 283] on button "21" at bounding box center [444, 284] width 21 height 22
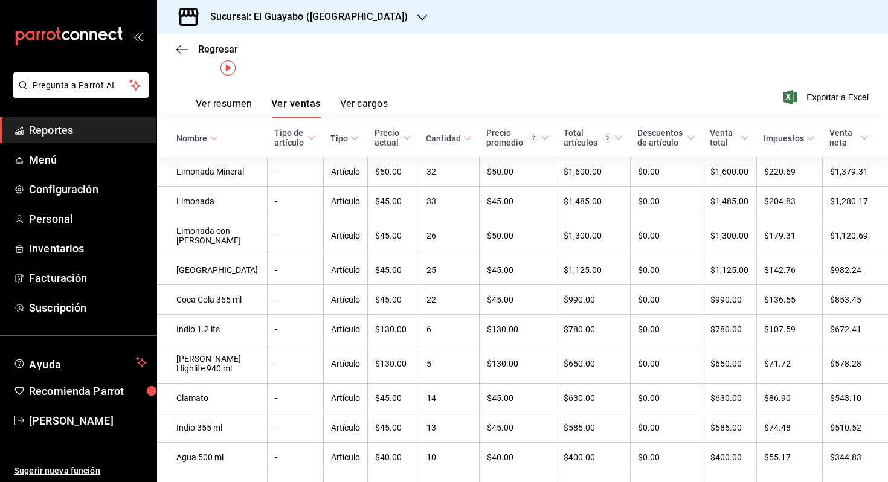
scroll to position [165, 0]
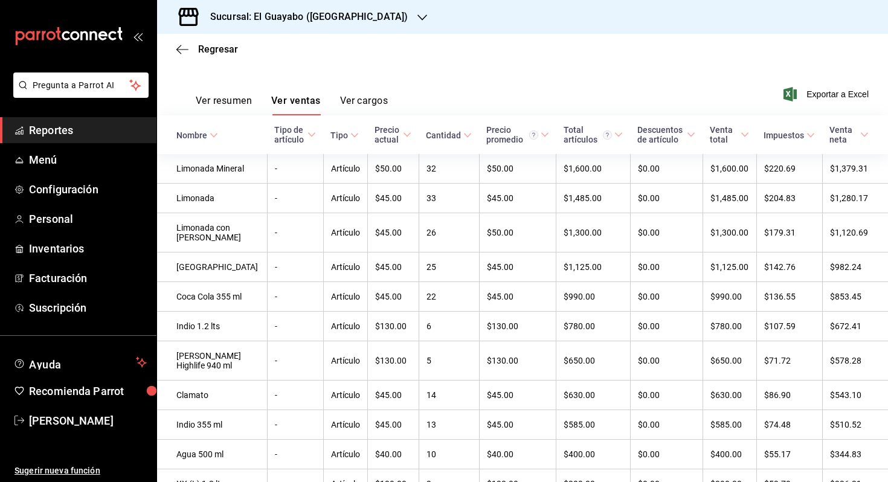
click at [208, 130] on span "Nombre" at bounding box center [197, 135] width 42 height 10
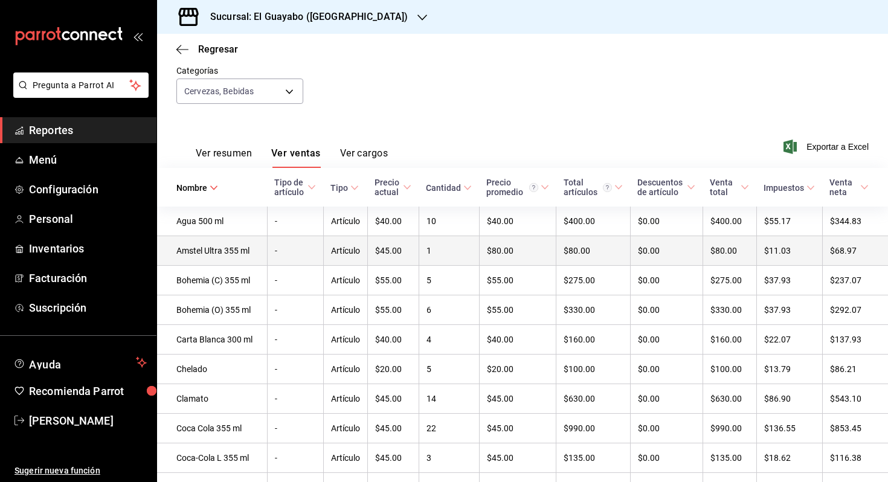
scroll to position [0, 0]
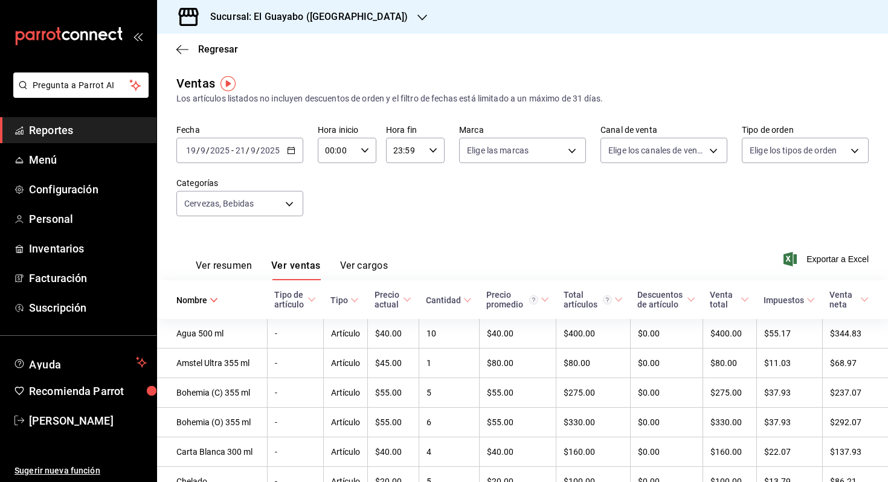
click at [245, 143] on div "[DATE] [DATE] - [DATE] [DATE]" at bounding box center [239, 150] width 127 height 25
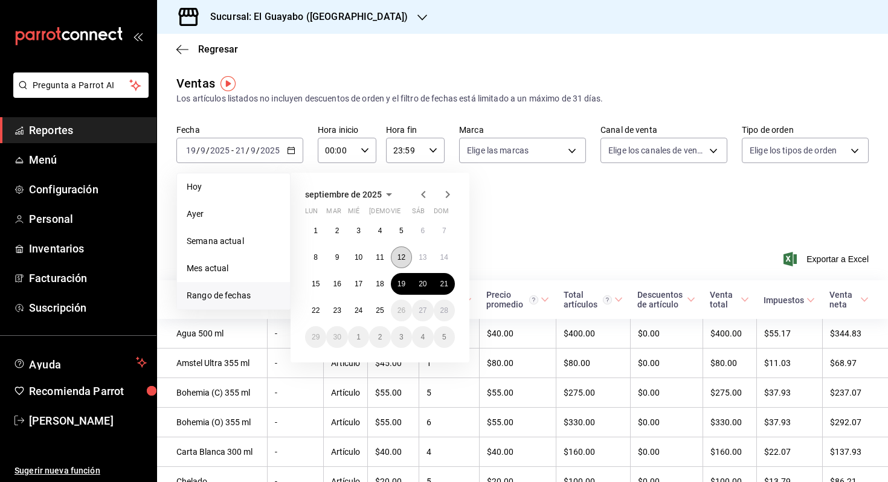
click at [399, 254] on abbr "12" at bounding box center [402, 257] width 8 height 8
click at [444, 254] on abbr "14" at bounding box center [444, 257] width 8 height 8
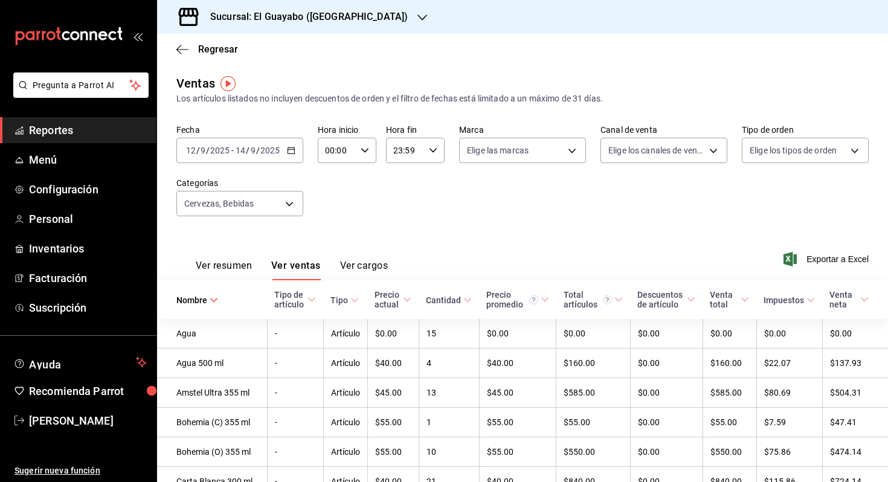
click at [257, 156] on div "[DATE] [DATE] - [DATE] [DATE]" at bounding box center [239, 150] width 127 height 25
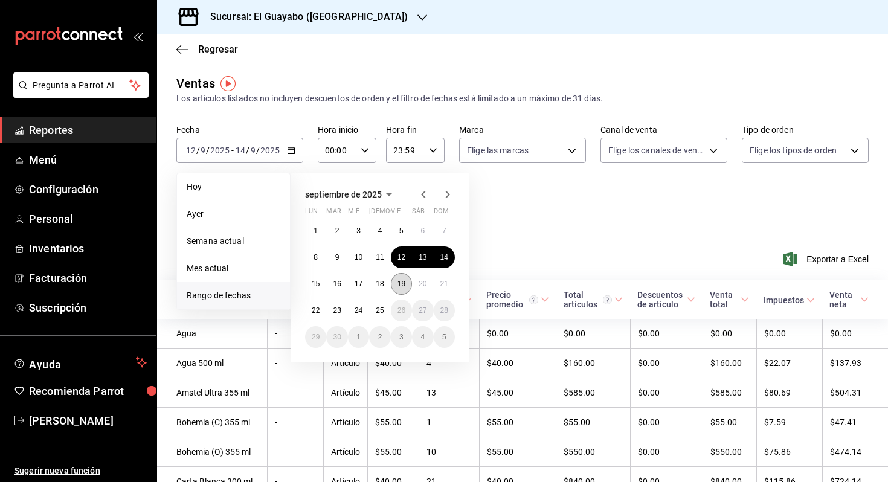
click at [402, 279] on button "19" at bounding box center [401, 284] width 21 height 22
click at [443, 281] on abbr "21" at bounding box center [444, 284] width 8 height 8
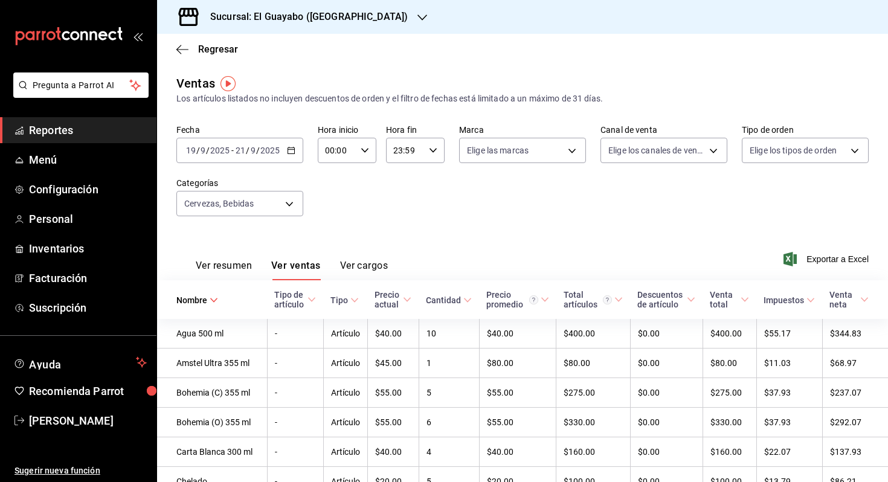
click at [240, 161] on div "[DATE] [DATE] - [DATE] [DATE]" at bounding box center [239, 150] width 127 height 25
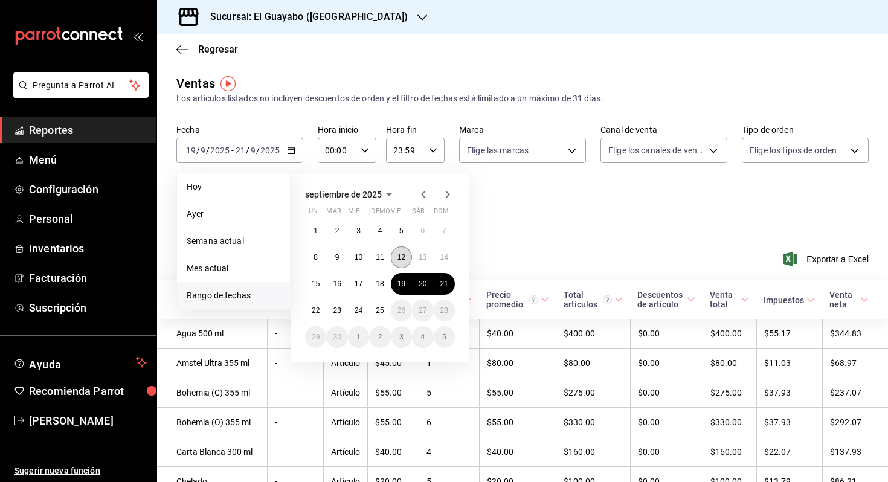
click at [405, 256] on abbr "12" at bounding box center [402, 257] width 8 height 8
click at [436, 259] on button "14" at bounding box center [444, 257] width 21 height 22
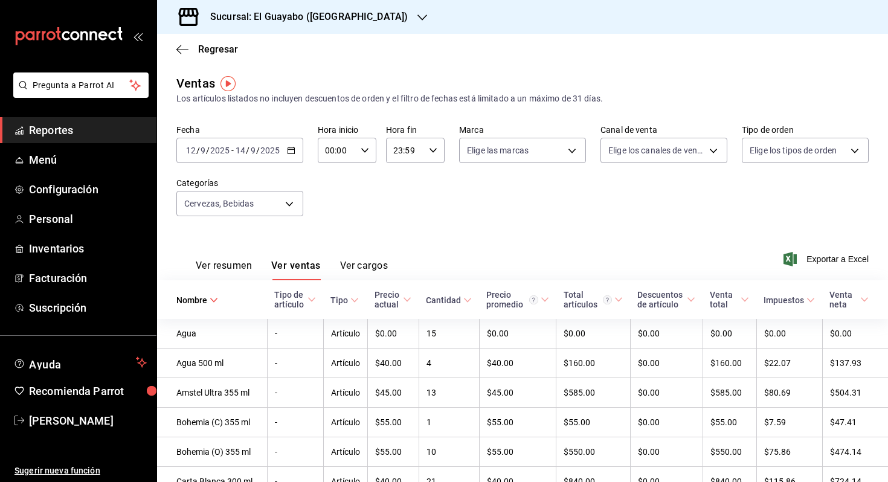
click at [234, 146] on div "[DATE] [DATE]" at bounding box center [257, 151] width 47 height 10
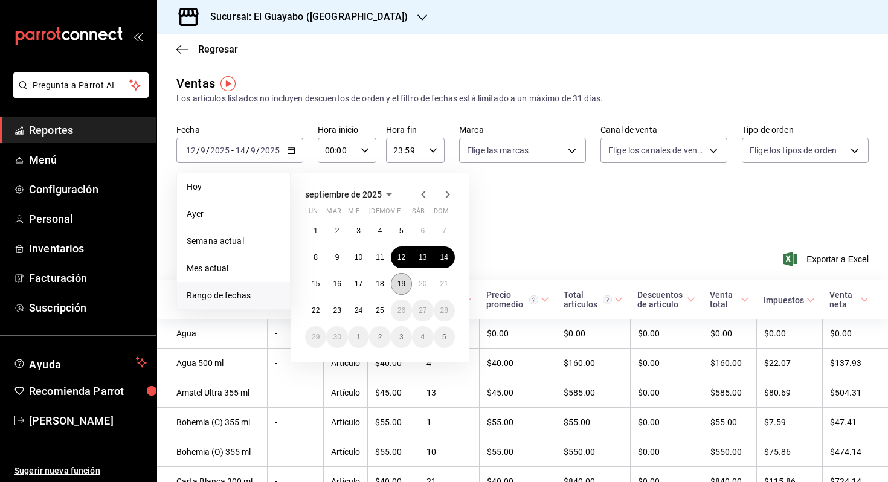
click at [398, 280] on abbr "19" at bounding box center [402, 284] width 8 height 8
click at [445, 280] on abbr "21" at bounding box center [444, 284] width 8 height 8
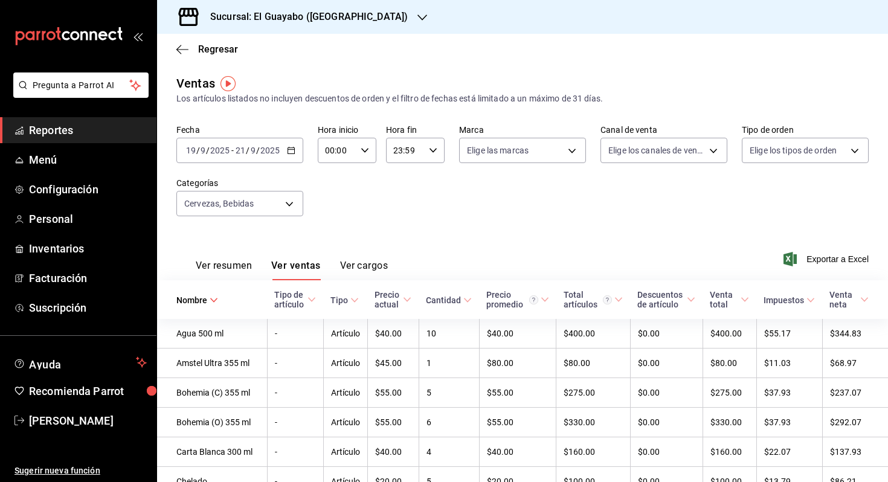
click at [250, 153] on input "9" at bounding box center [253, 151] width 6 height 10
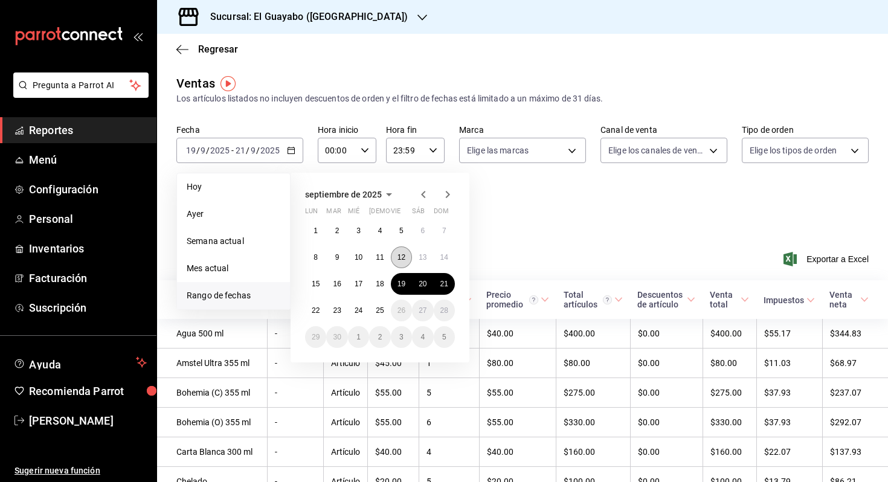
click at [399, 260] on abbr "12" at bounding box center [402, 257] width 8 height 8
click at [440, 252] on button "14" at bounding box center [444, 257] width 21 height 22
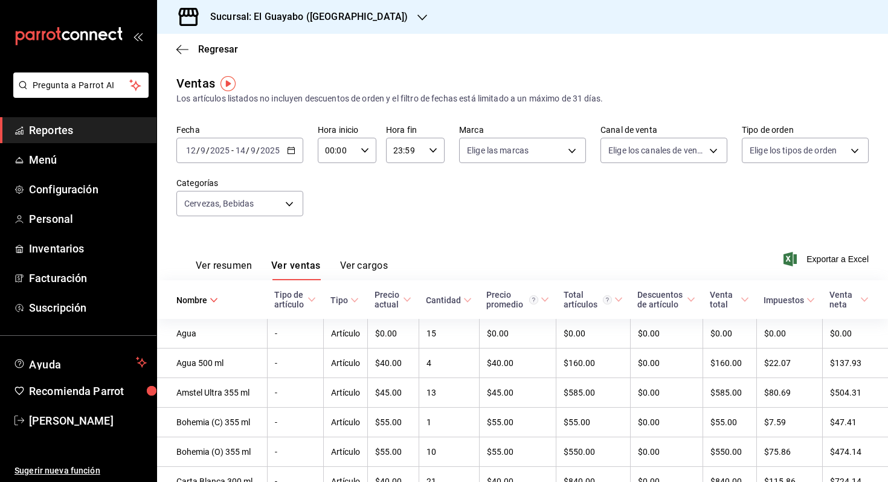
click at [246, 146] on span "/" at bounding box center [248, 151] width 4 height 10
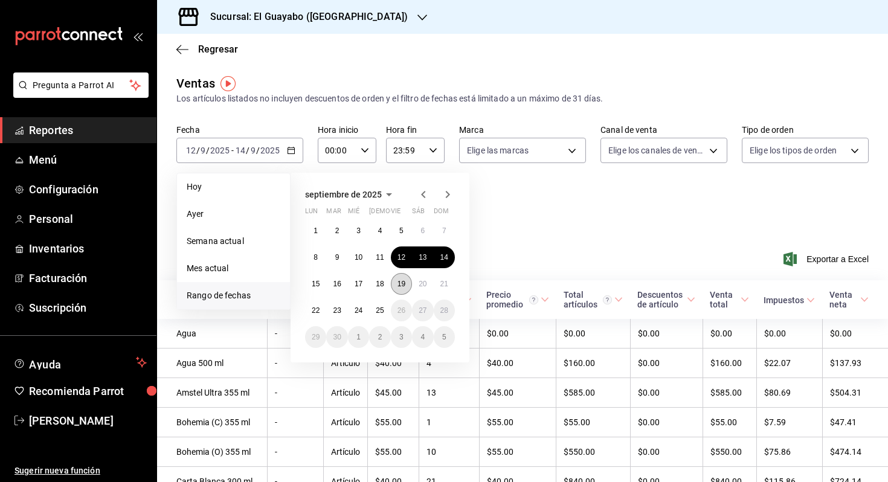
click at [401, 286] on abbr "19" at bounding box center [402, 284] width 8 height 8
click at [442, 285] on abbr "21" at bounding box center [444, 284] width 8 height 8
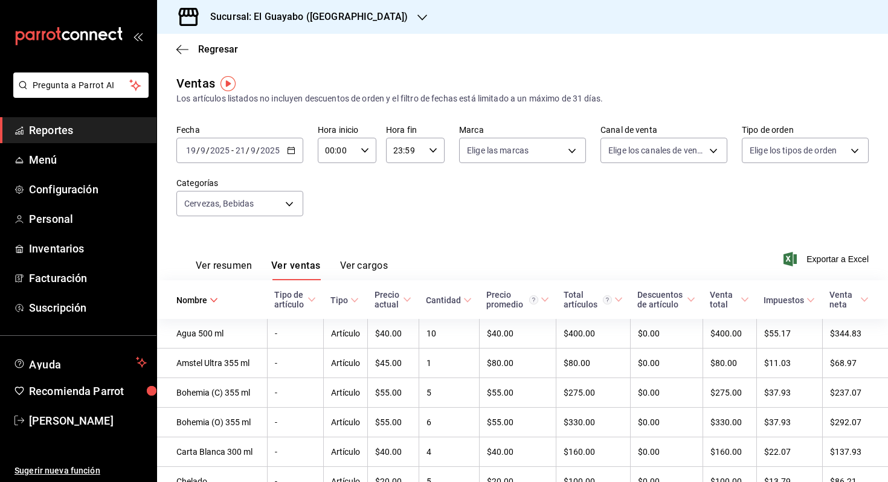
click at [256, 149] on span "/" at bounding box center [258, 151] width 4 height 10
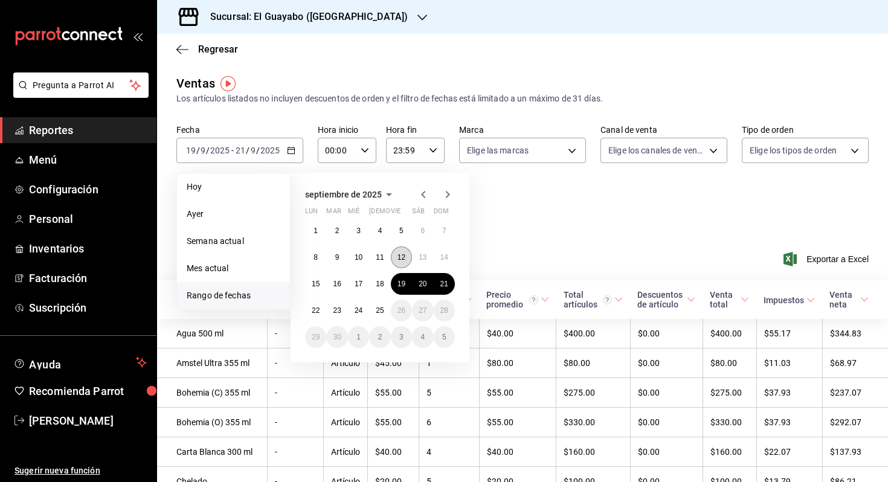
click at [400, 256] on abbr "12" at bounding box center [402, 257] width 8 height 8
click at [446, 254] on abbr "14" at bounding box center [444, 257] width 8 height 8
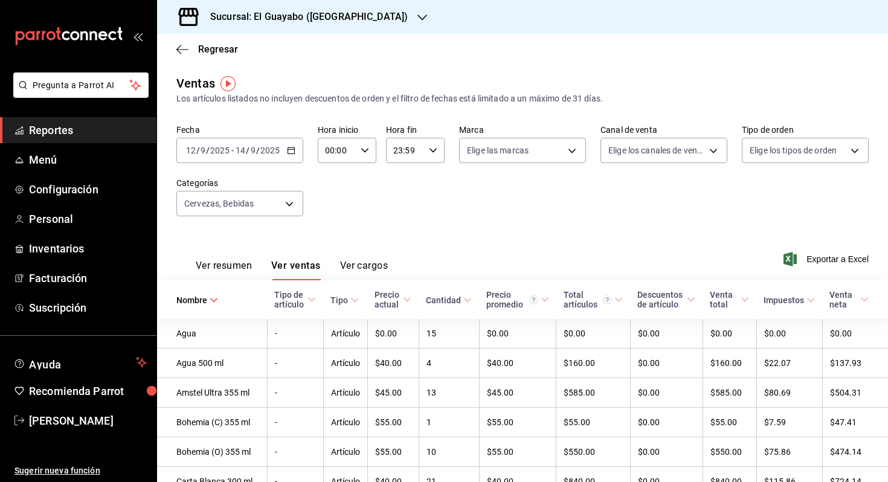
click at [261, 152] on input "2025" at bounding box center [270, 151] width 21 height 10
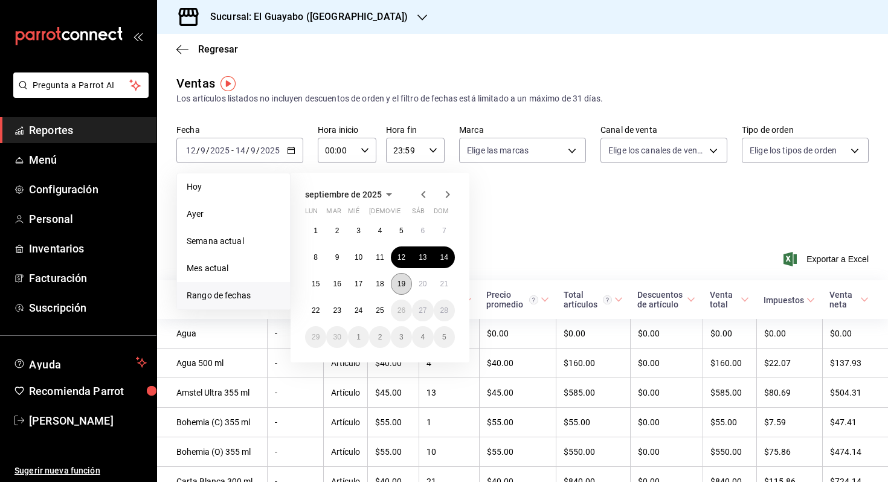
click at [410, 282] on button "19" at bounding box center [401, 284] width 21 height 22
click at [437, 282] on button "21" at bounding box center [444, 284] width 21 height 22
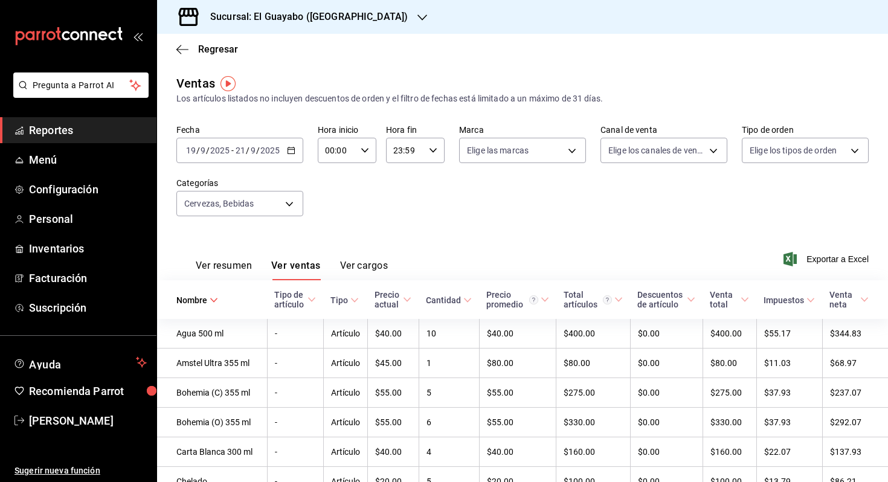
click at [260, 149] on input "2025" at bounding box center [270, 151] width 21 height 10
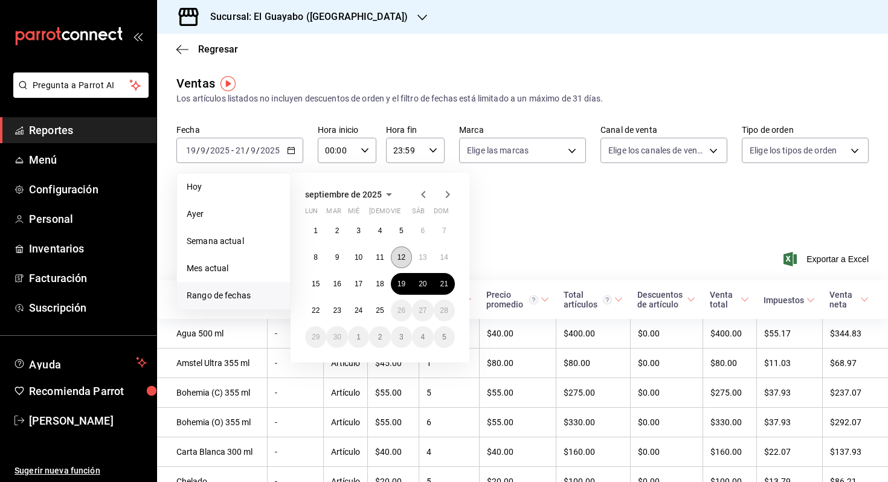
click at [397, 262] on button "12" at bounding box center [401, 257] width 21 height 22
click at [444, 262] on button "14" at bounding box center [444, 257] width 21 height 22
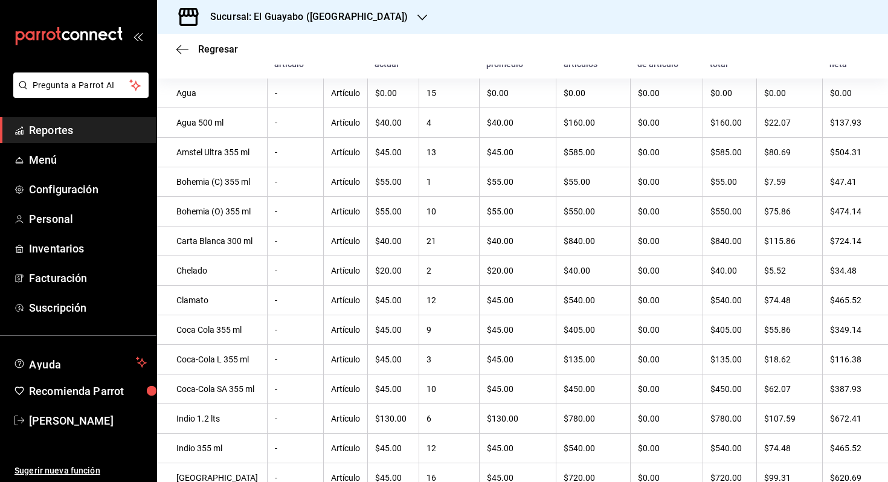
scroll to position [241, 0]
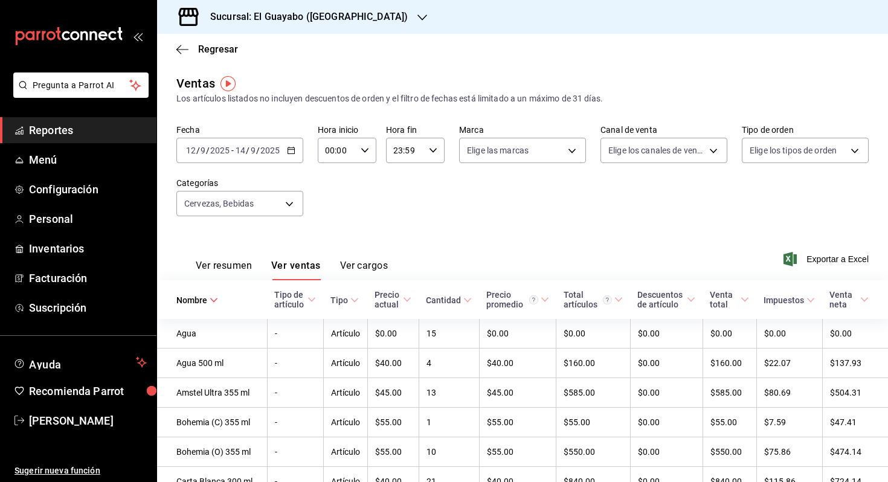
click at [248, 153] on span "/" at bounding box center [248, 151] width 4 height 10
click at [573, 210] on div "Fecha [DATE] [DATE] - [DATE] [DATE] Hora inicio 00:00 Hora inicio Hora fin 23:5…" at bounding box center [522, 177] width 692 height 106
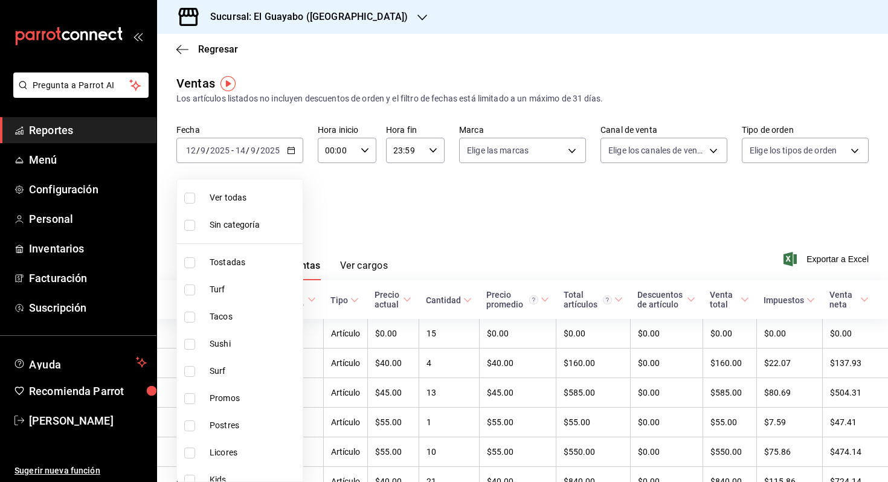
click at [253, 208] on body "Pregunta a Parrot AI Reportes Menú Configuración Personal Inventarios Facturaci…" at bounding box center [444, 241] width 888 height 482
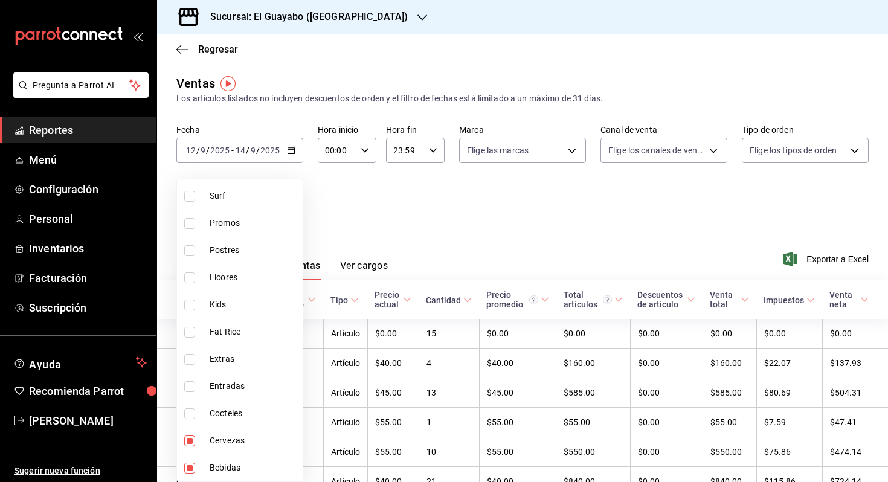
click at [220, 442] on span "Cervezas" at bounding box center [254, 440] width 88 height 13
type input "8ba2ef58-702e-4669-84c2-7c7a3adddbfb"
checkbox input "false"
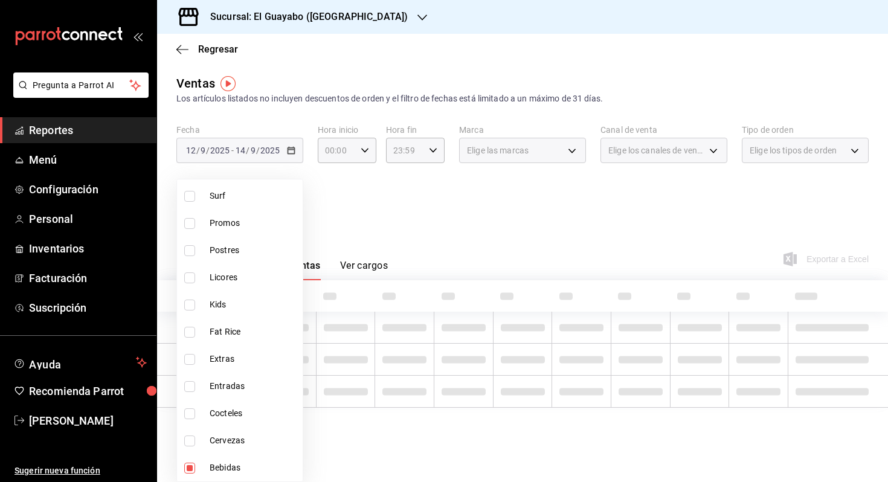
click at [220, 454] on li "Bebidas" at bounding box center [240, 467] width 126 height 27
checkbox input "false"
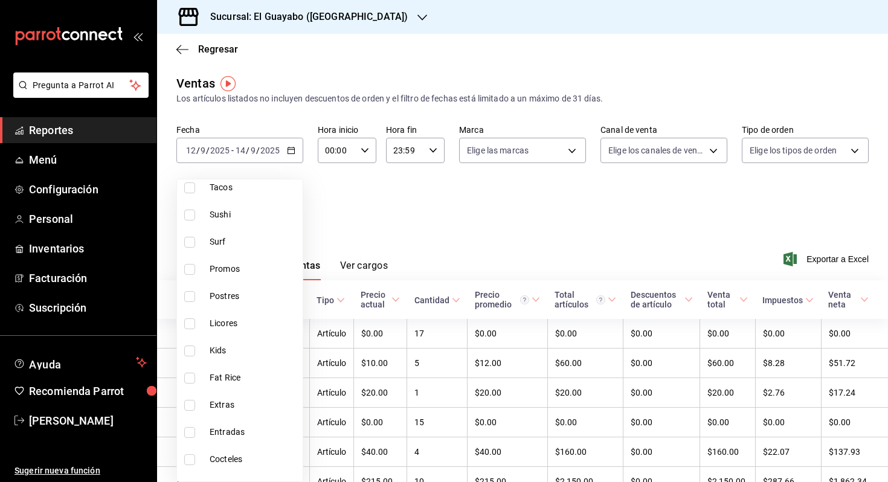
scroll to position [129, 0]
click at [234, 214] on span "Sushi" at bounding box center [254, 215] width 88 height 13
type input "6f23064b-a977-434b-b9d9-f46dd0f02bfe"
checkbox input "true"
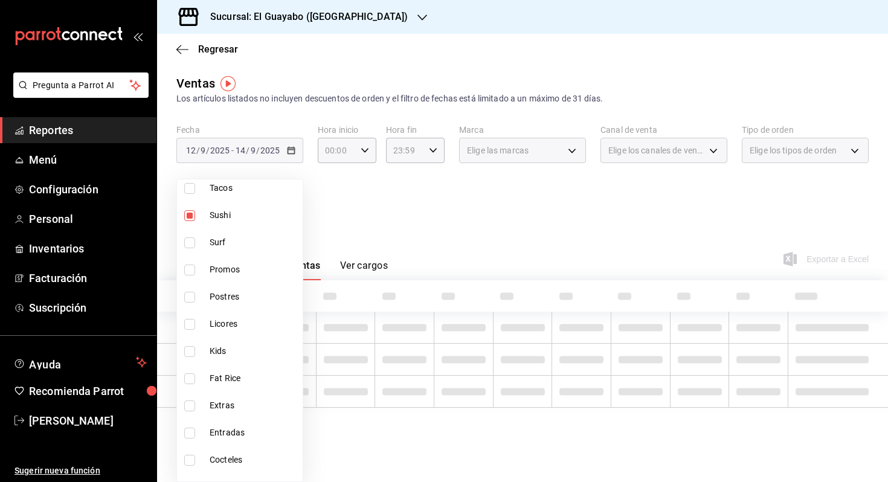
click at [427, 214] on div at bounding box center [444, 241] width 888 height 482
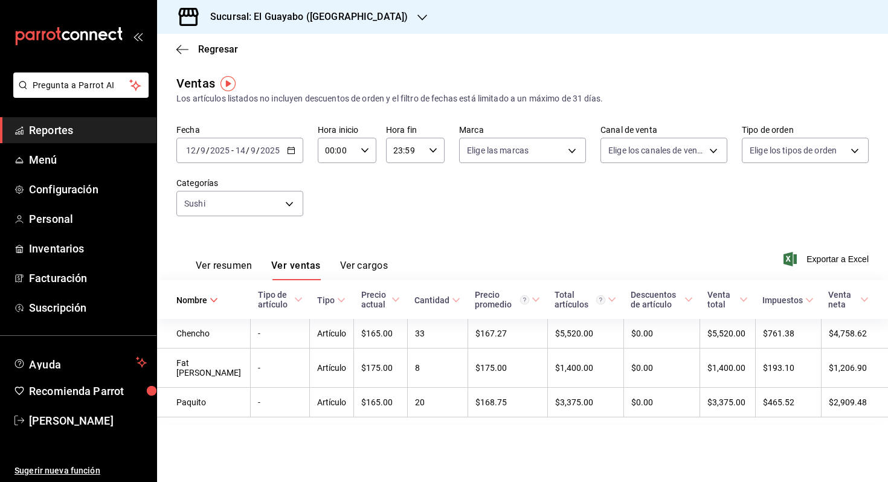
click at [265, 154] on input "2025" at bounding box center [270, 151] width 21 height 10
click at [507, 248] on div "Ver resumen Ver ventas Ver cargos Exportar a Excel" at bounding box center [522, 256] width 731 height 50
click at [251, 140] on div "[DATE] [DATE] - [DATE] [DATE]" at bounding box center [239, 150] width 127 height 25
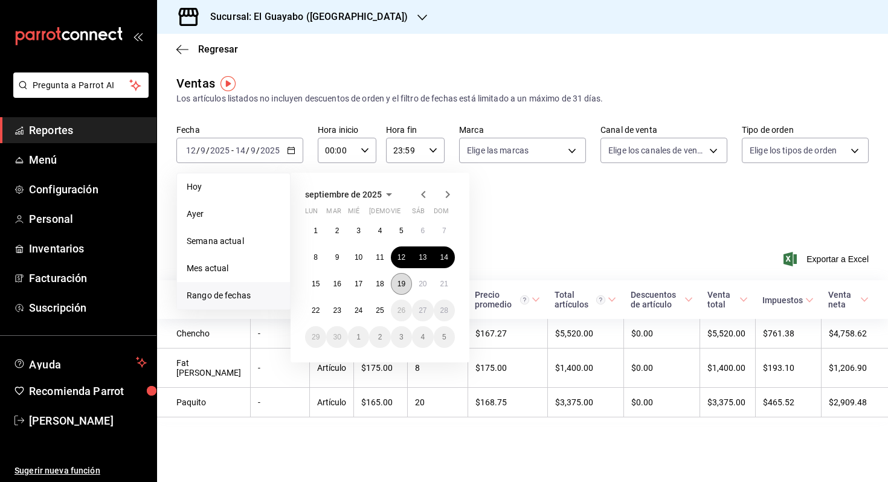
click at [399, 275] on button "19" at bounding box center [401, 284] width 21 height 22
click at [436, 275] on div "1 2 3 4 5 6 7 8 9 10 11 12 13 14 15 16 17 18 19 20 21 22 23 24 25 26 27 28 29 3…" at bounding box center [380, 284] width 150 height 128
click at [444, 279] on button "21" at bounding box center [444, 284] width 21 height 22
